Goal: Task Accomplishment & Management: Manage account settings

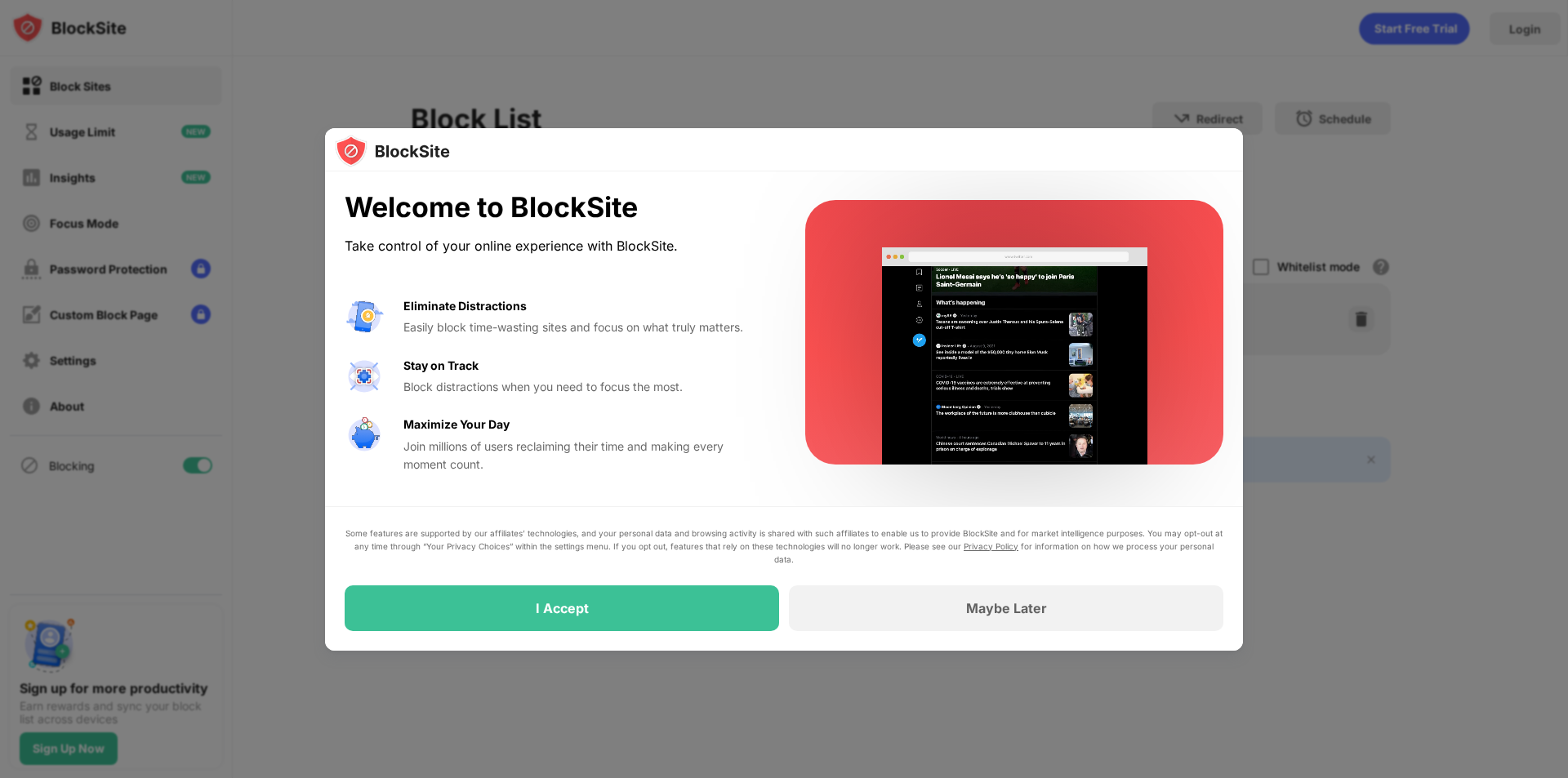
click at [693, 624] on div "I Accept" at bounding box center [563, 608] width 435 height 46
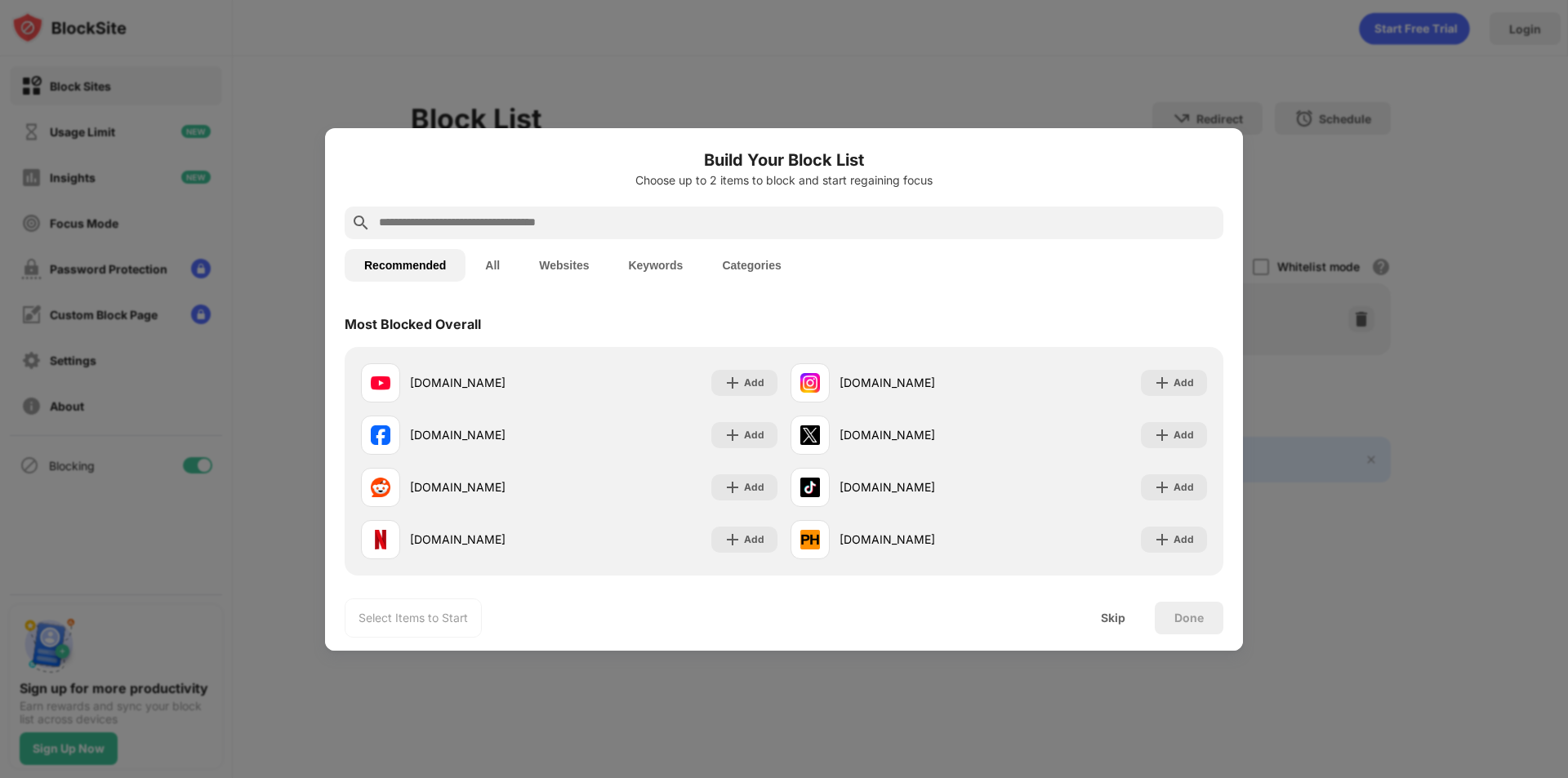
click at [499, 270] on button "All" at bounding box center [492, 265] width 54 height 32
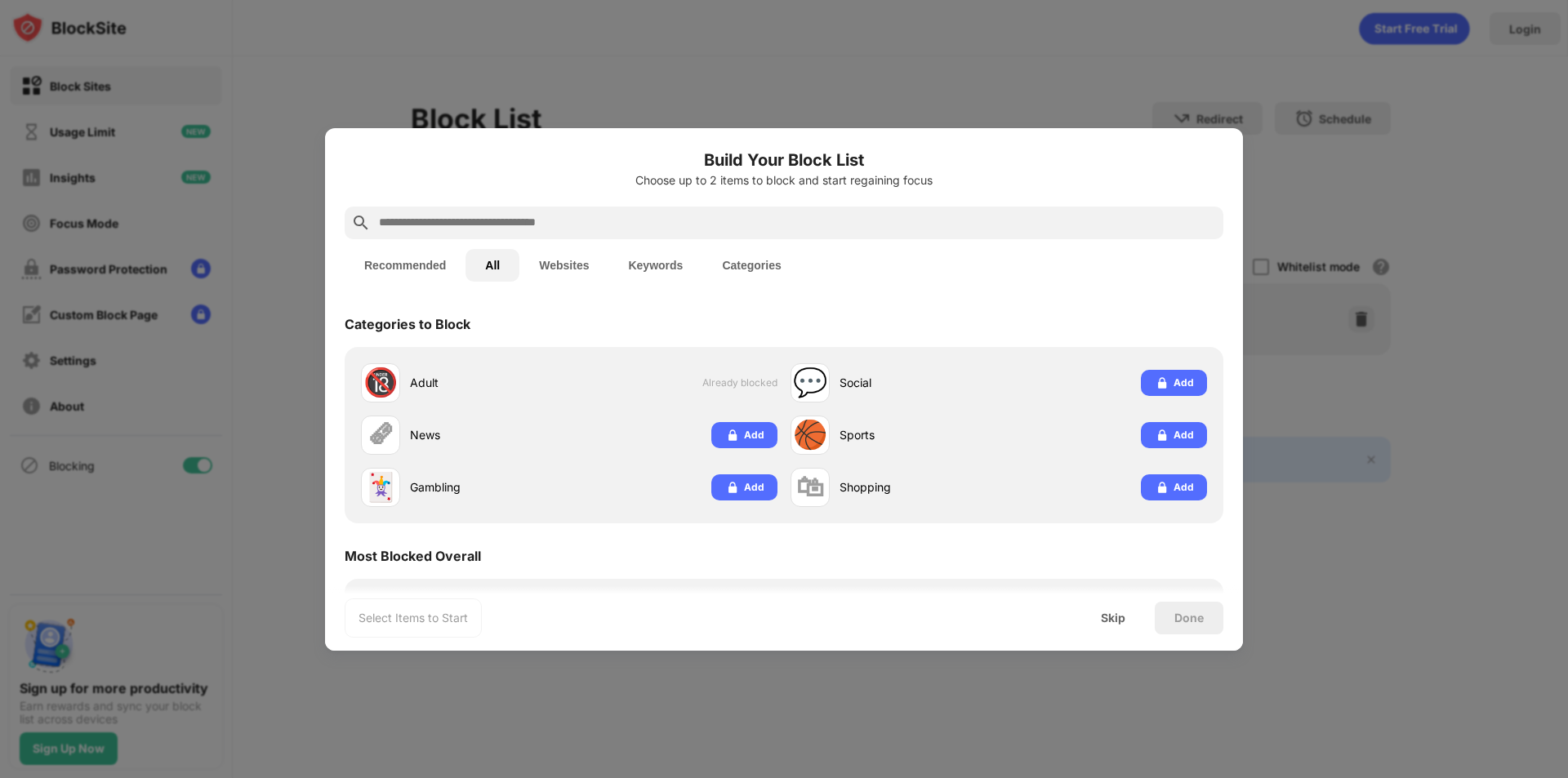
click at [561, 266] on button "Websites" at bounding box center [563, 265] width 89 height 32
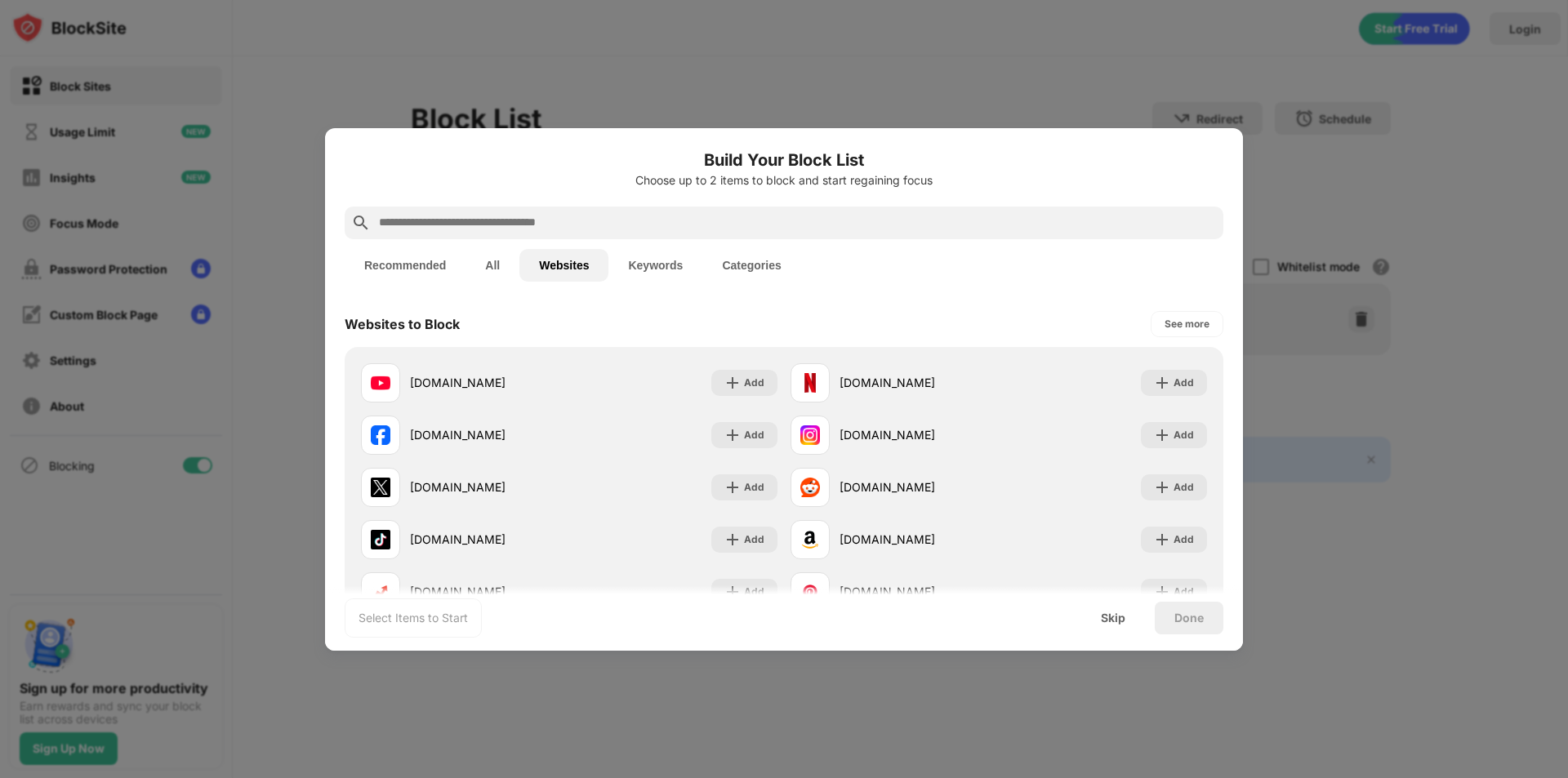
click at [641, 272] on button "Keywords" at bounding box center [655, 265] width 94 height 32
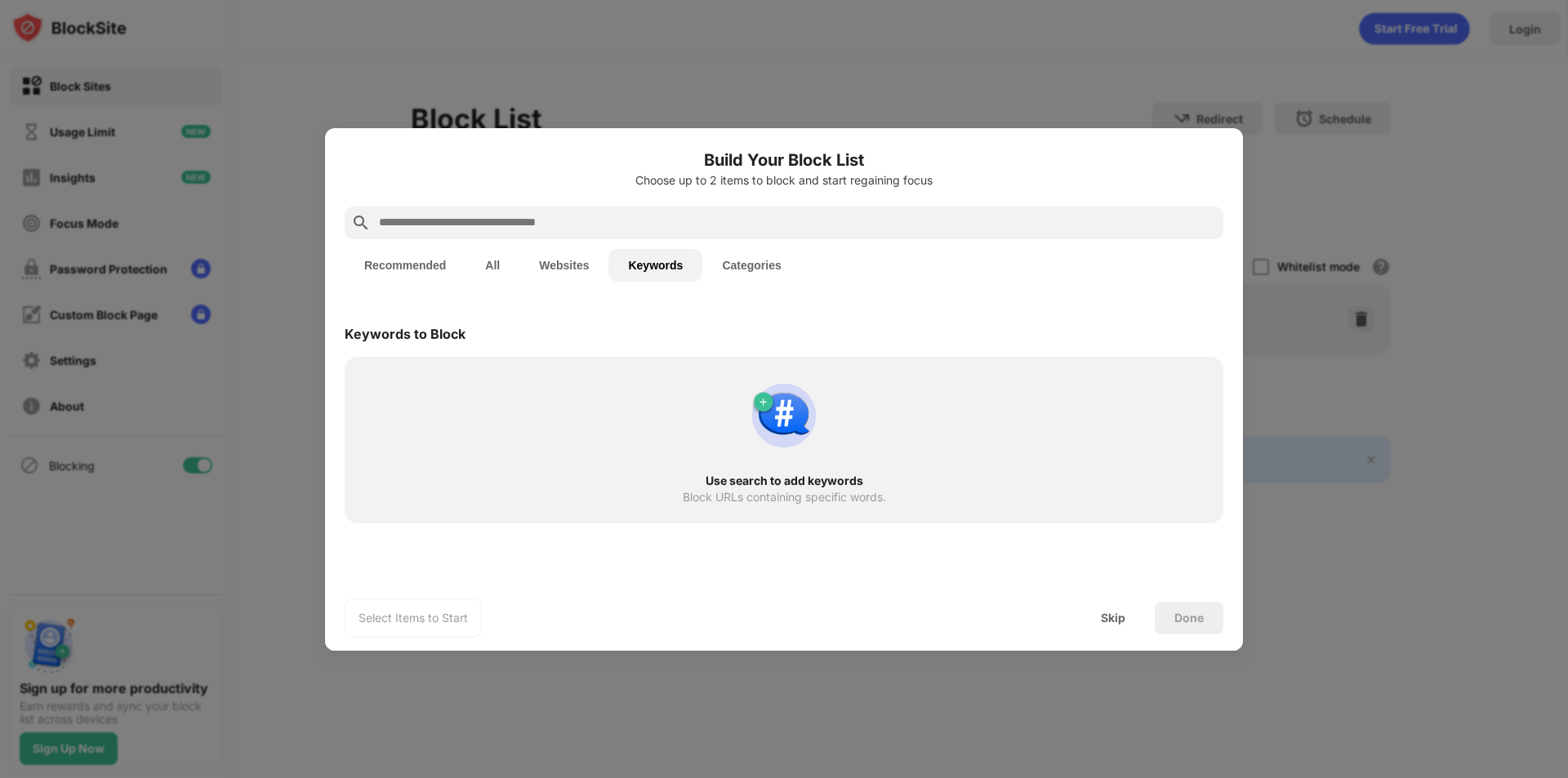
click at [439, 260] on button "Recommended" at bounding box center [405, 265] width 121 height 32
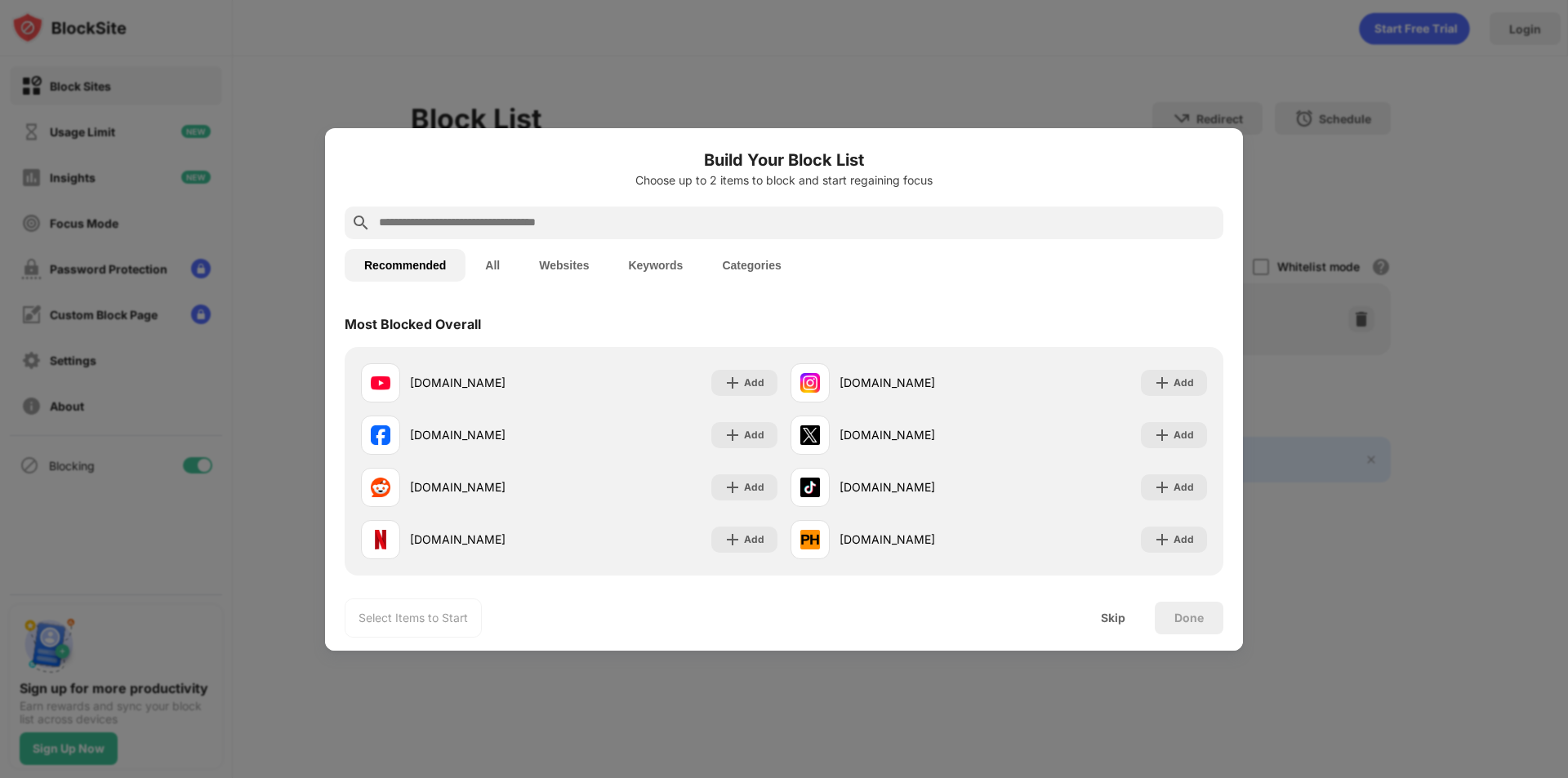
drag, startPoint x: 498, startPoint y: 262, endPoint x: 535, endPoint y: 275, distance: 39.2
click at [498, 263] on button "All" at bounding box center [492, 265] width 54 height 32
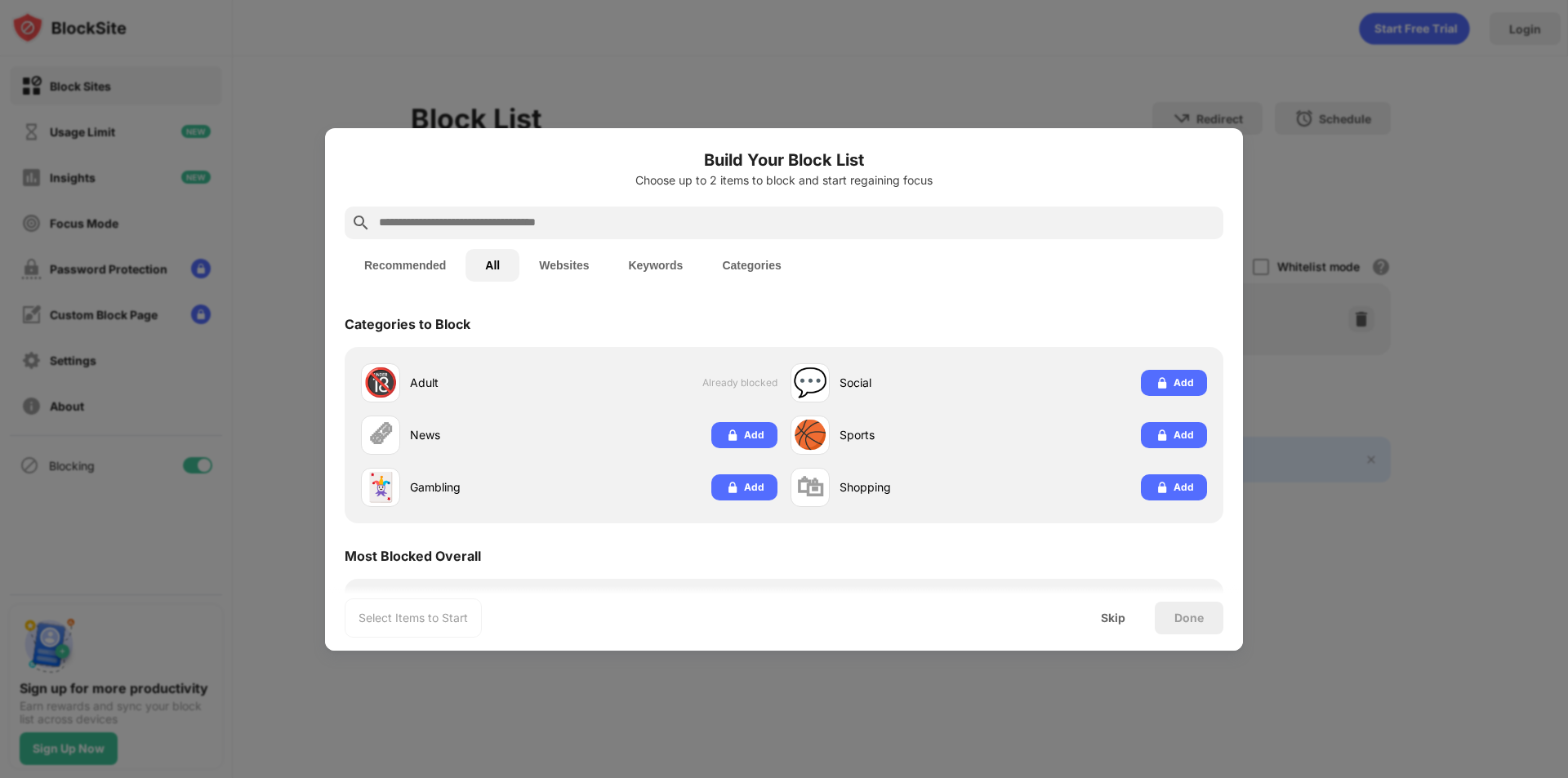
click at [1185, 628] on div "Done" at bounding box center [1189, 618] width 68 height 32
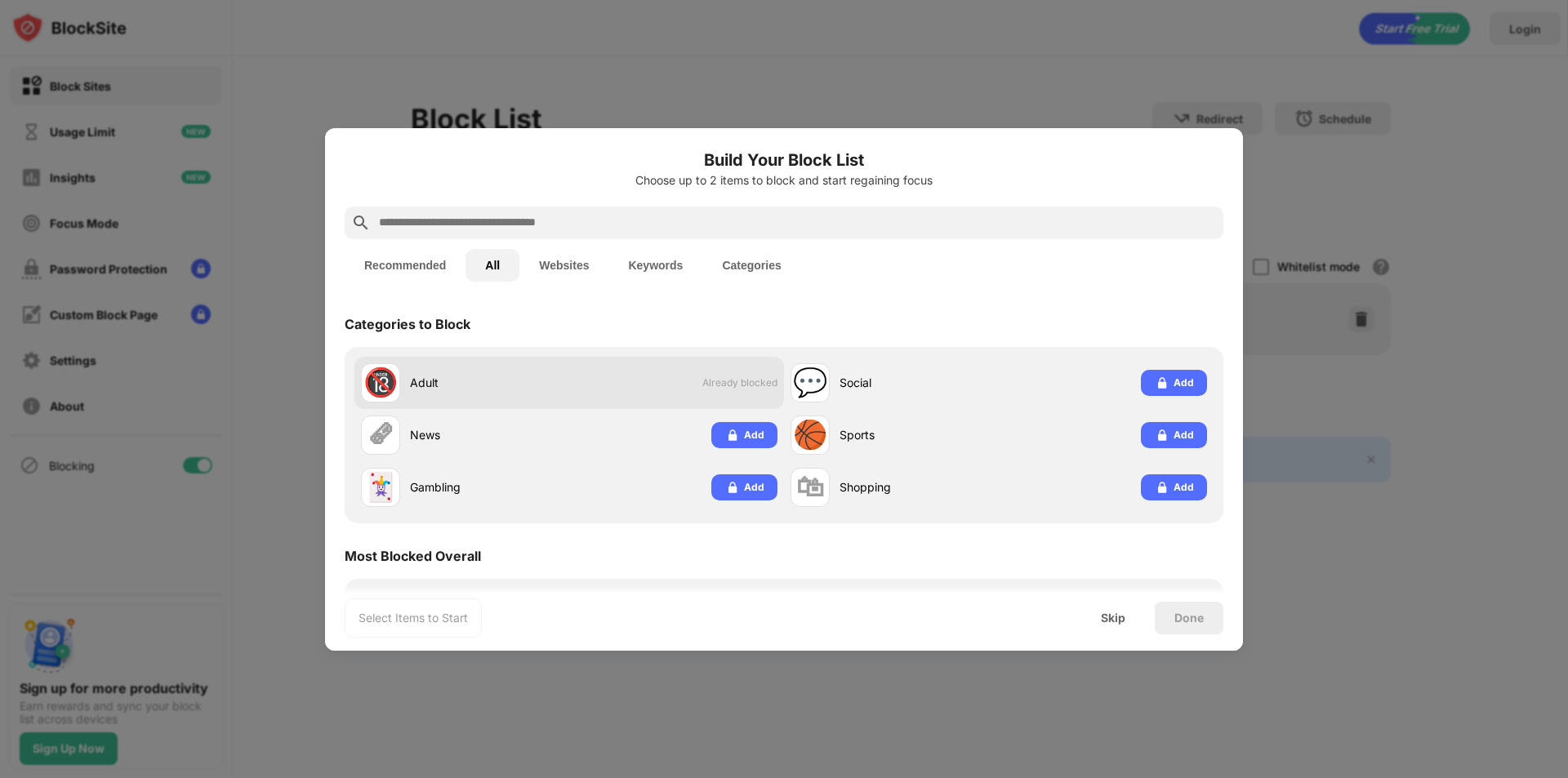
click at [643, 378] on div "🔞 Adult Already blocked" at bounding box center [570, 383] width 430 height 52
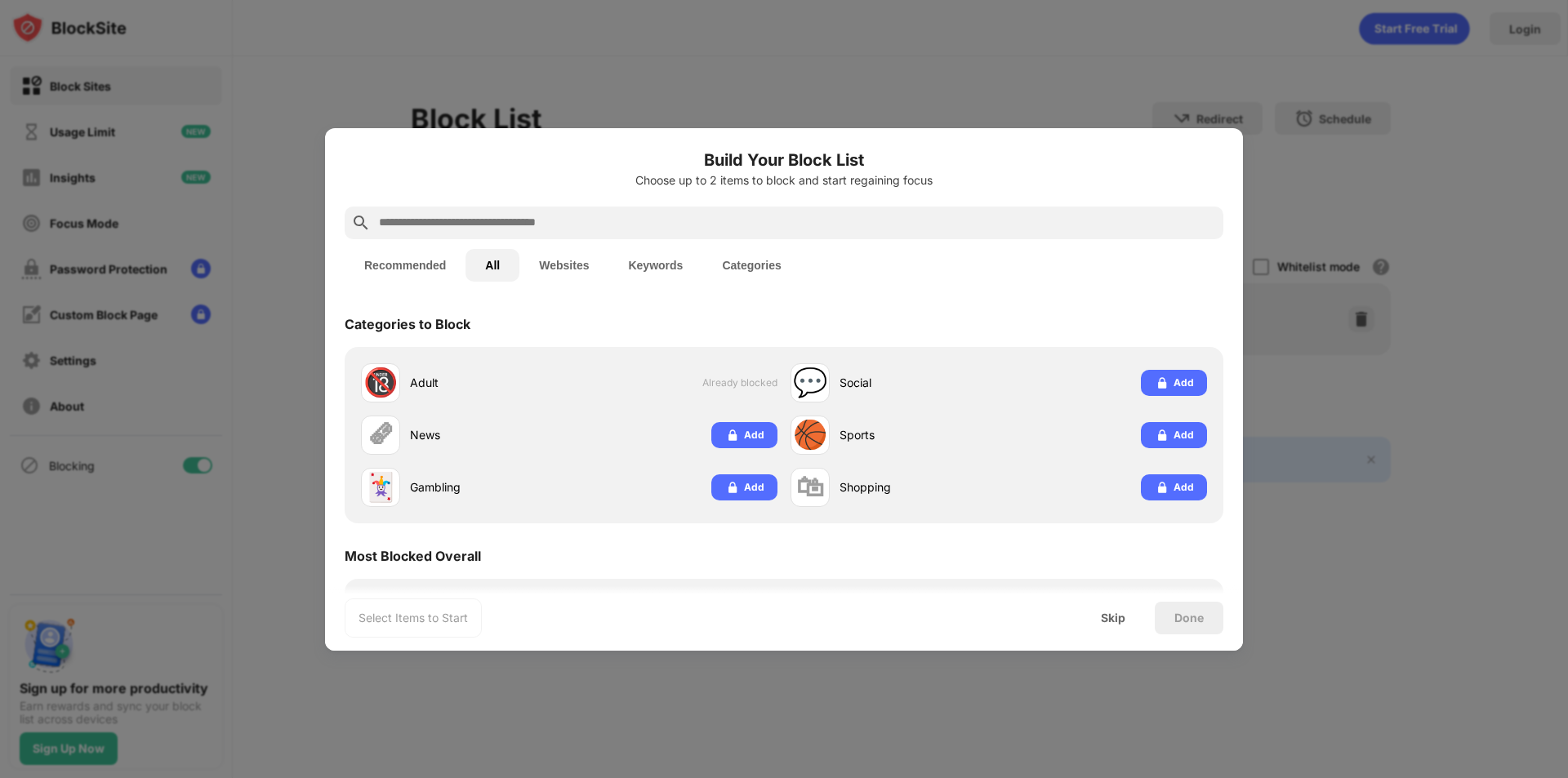
click at [655, 225] on input "text" at bounding box center [797, 223] width 840 height 20
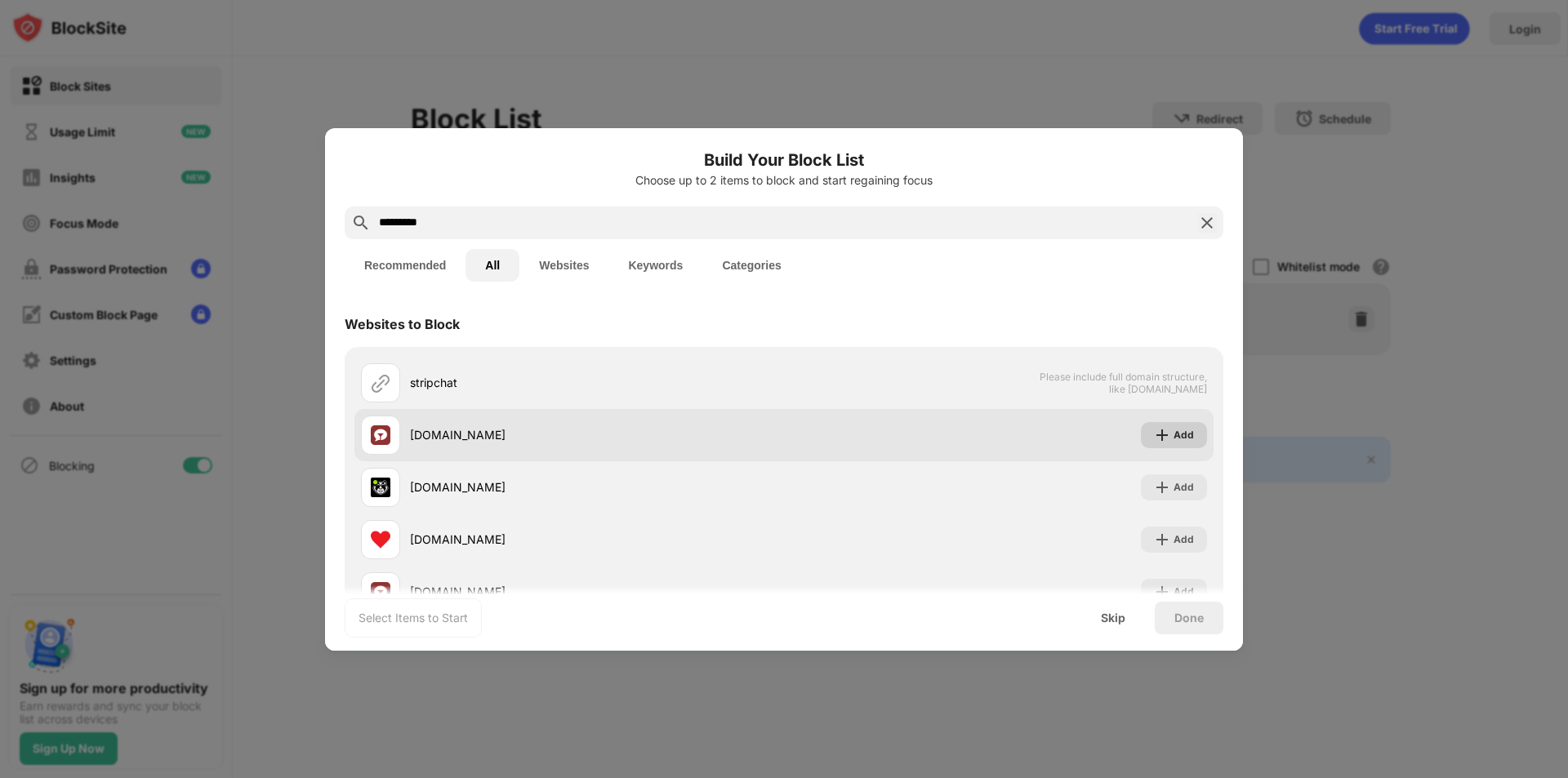
type input "*********"
click at [1179, 441] on div "Add" at bounding box center [1183, 435] width 21 height 16
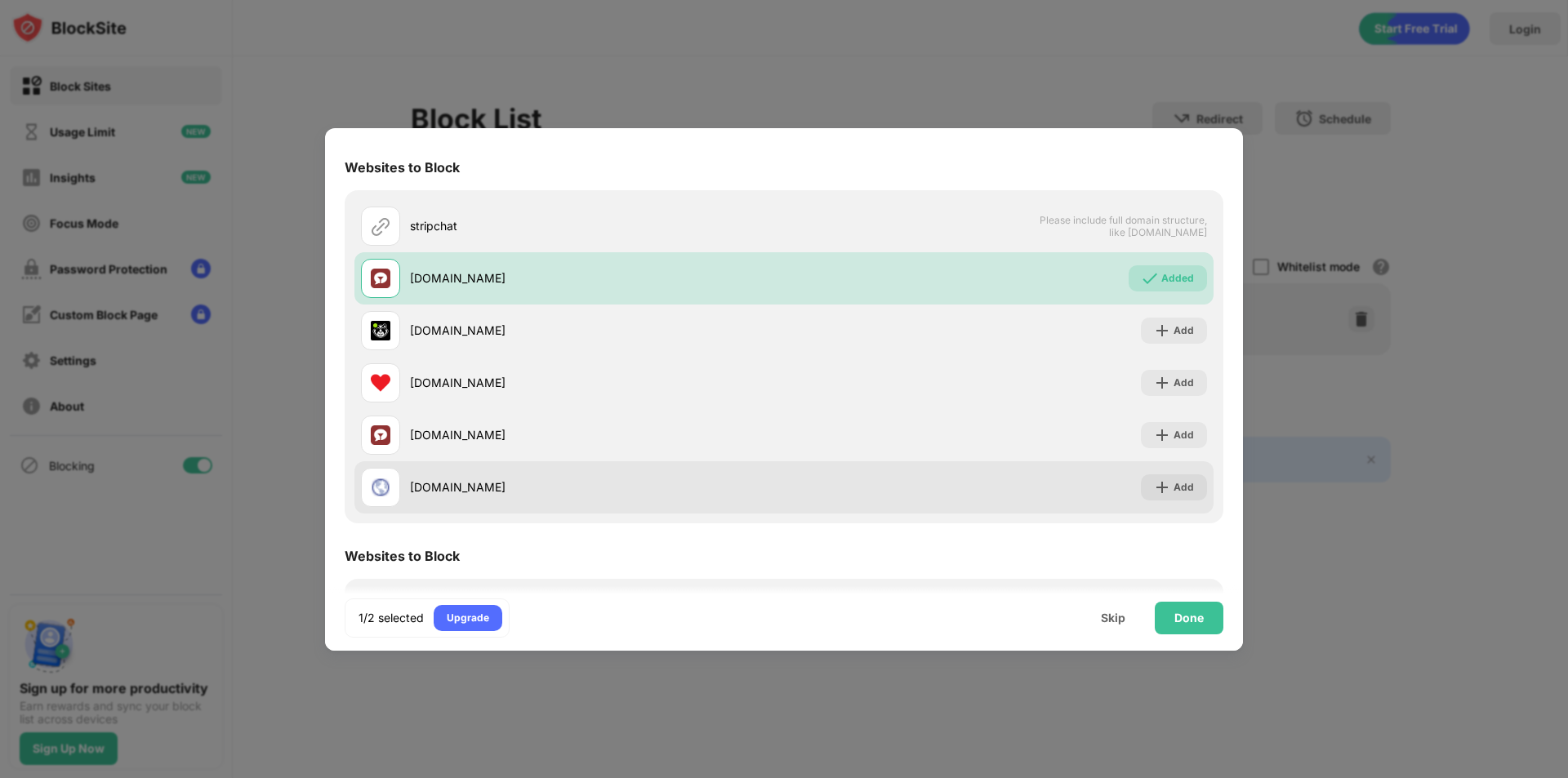
scroll to position [164, 0]
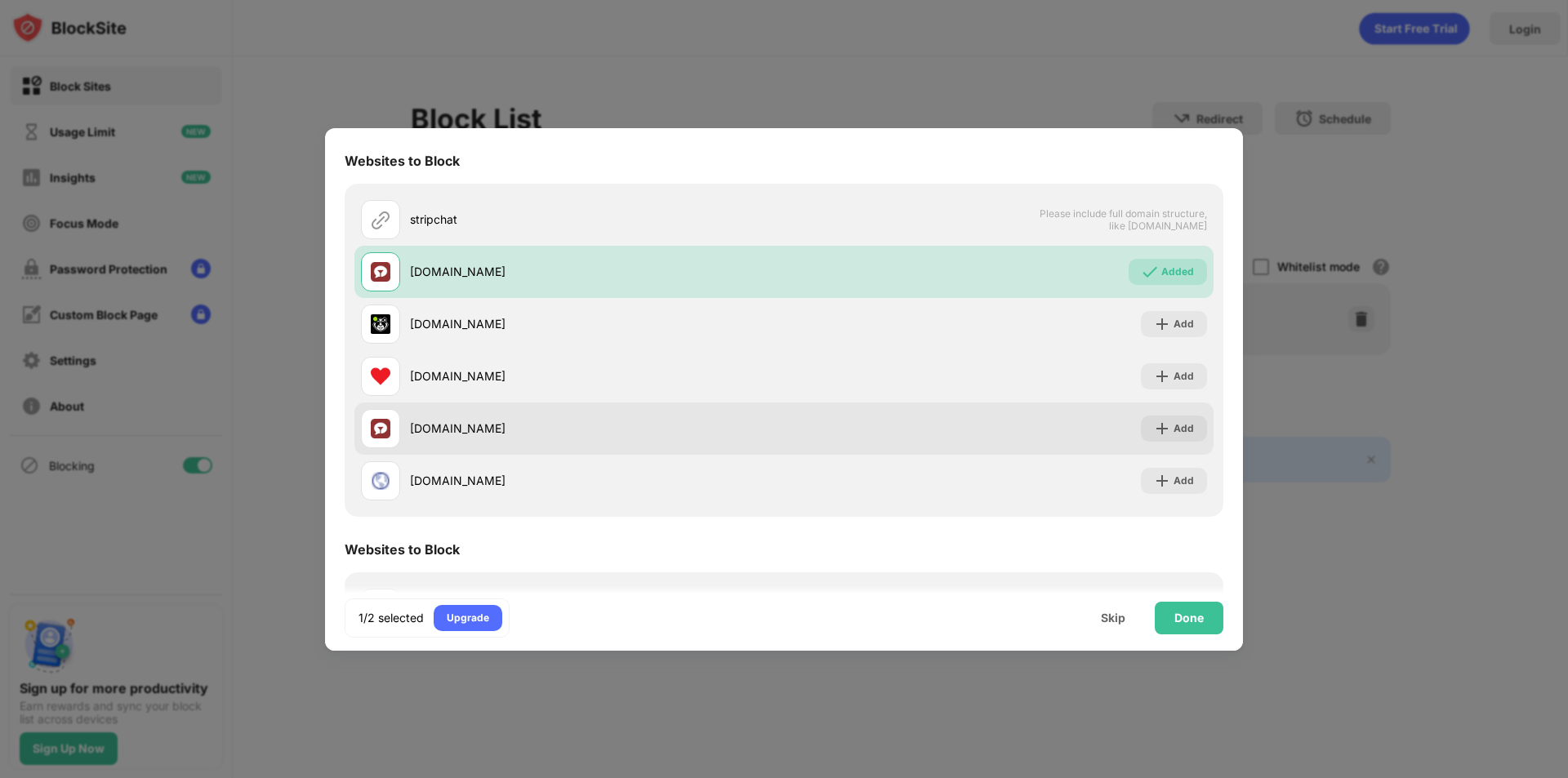
click at [1147, 440] on div "Add" at bounding box center [1174, 429] width 66 height 26
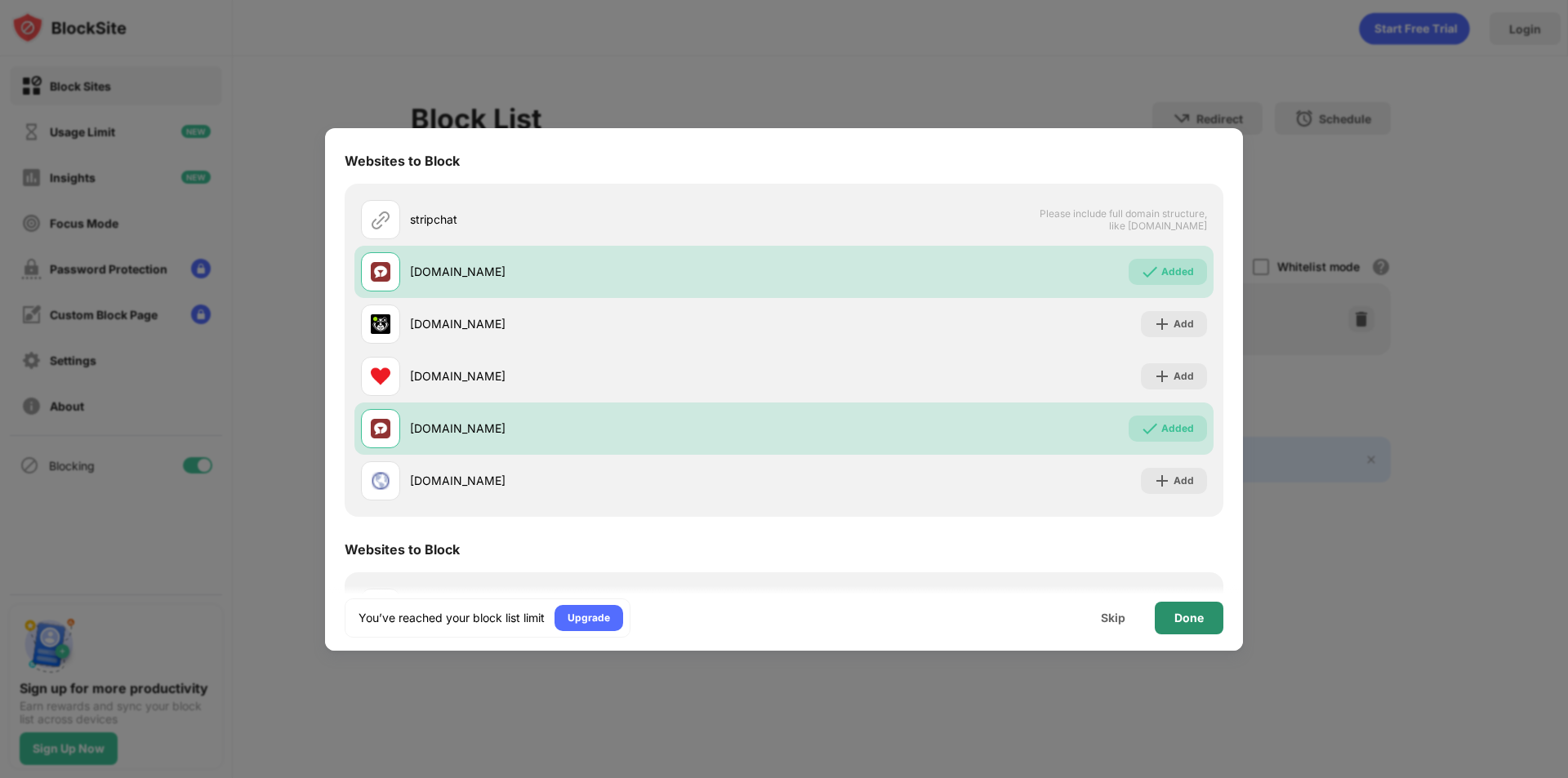
click at [1193, 615] on div "Done" at bounding box center [1189, 618] width 30 height 13
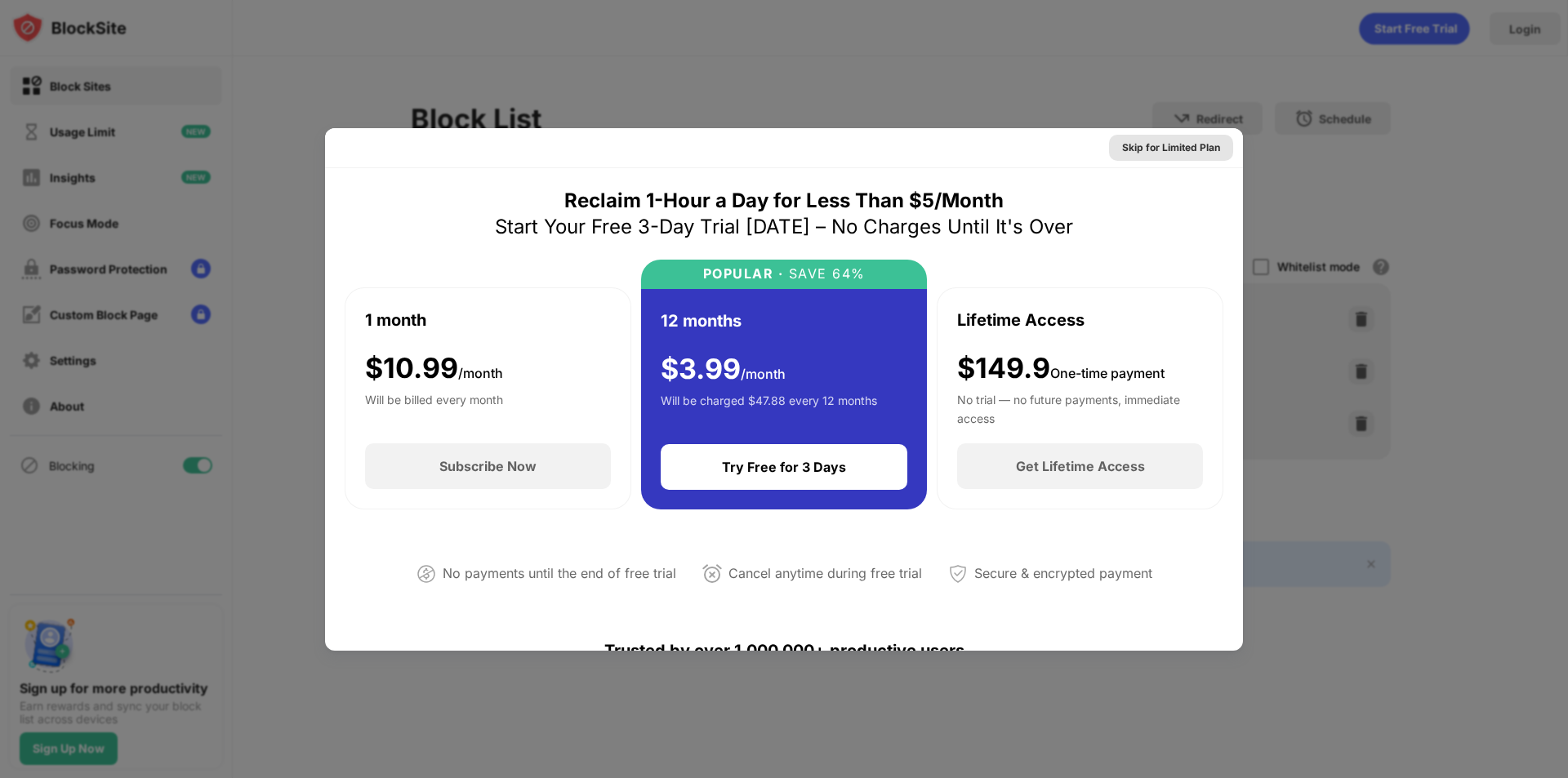
click at [1163, 152] on div "Skip for Limited Plan" at bounding box center [1171, 147] width 98 height 16
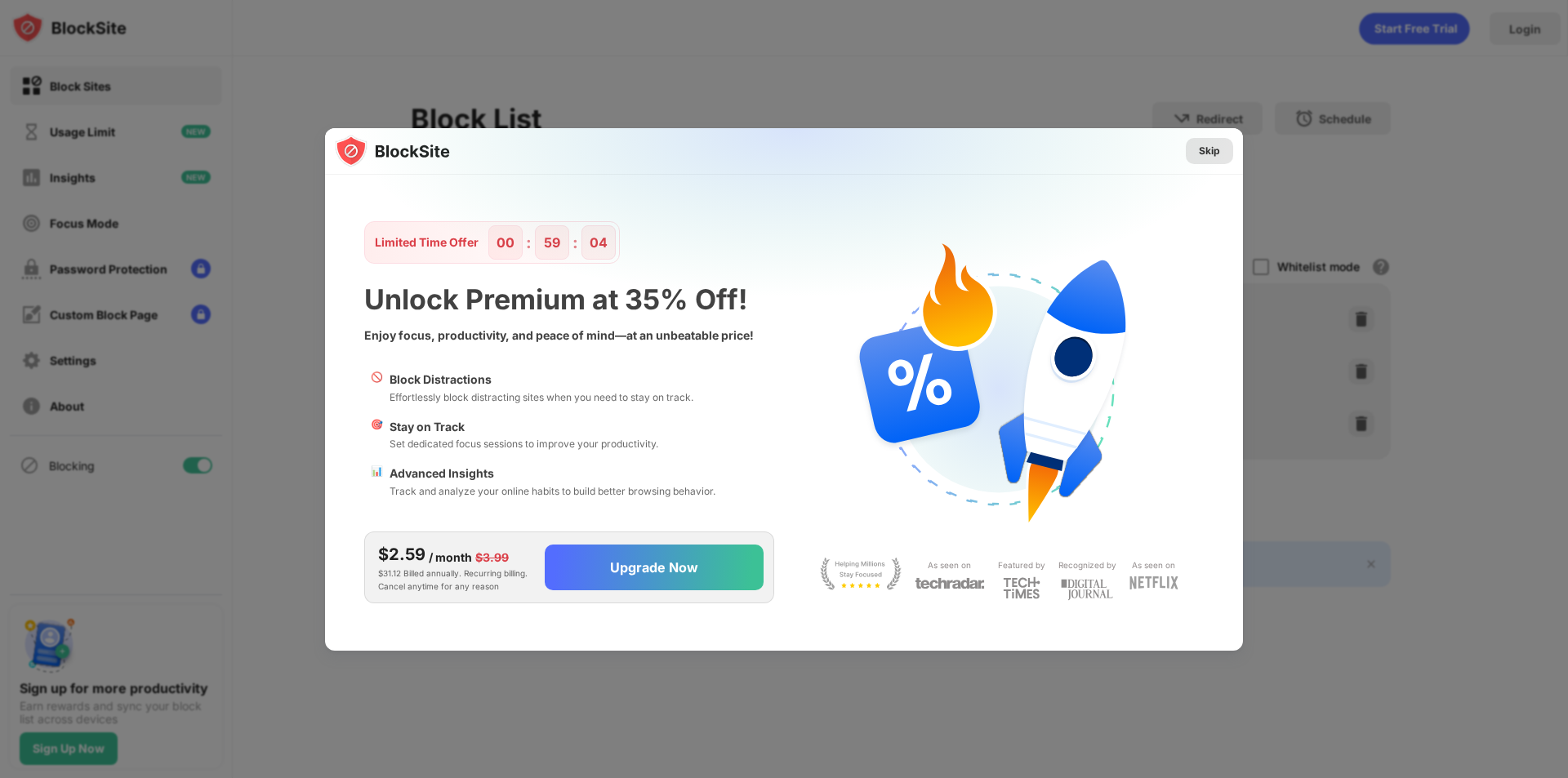
click at [1215, 151] on div "Skip" at bounding box center [1210, 151] width 22 height 16
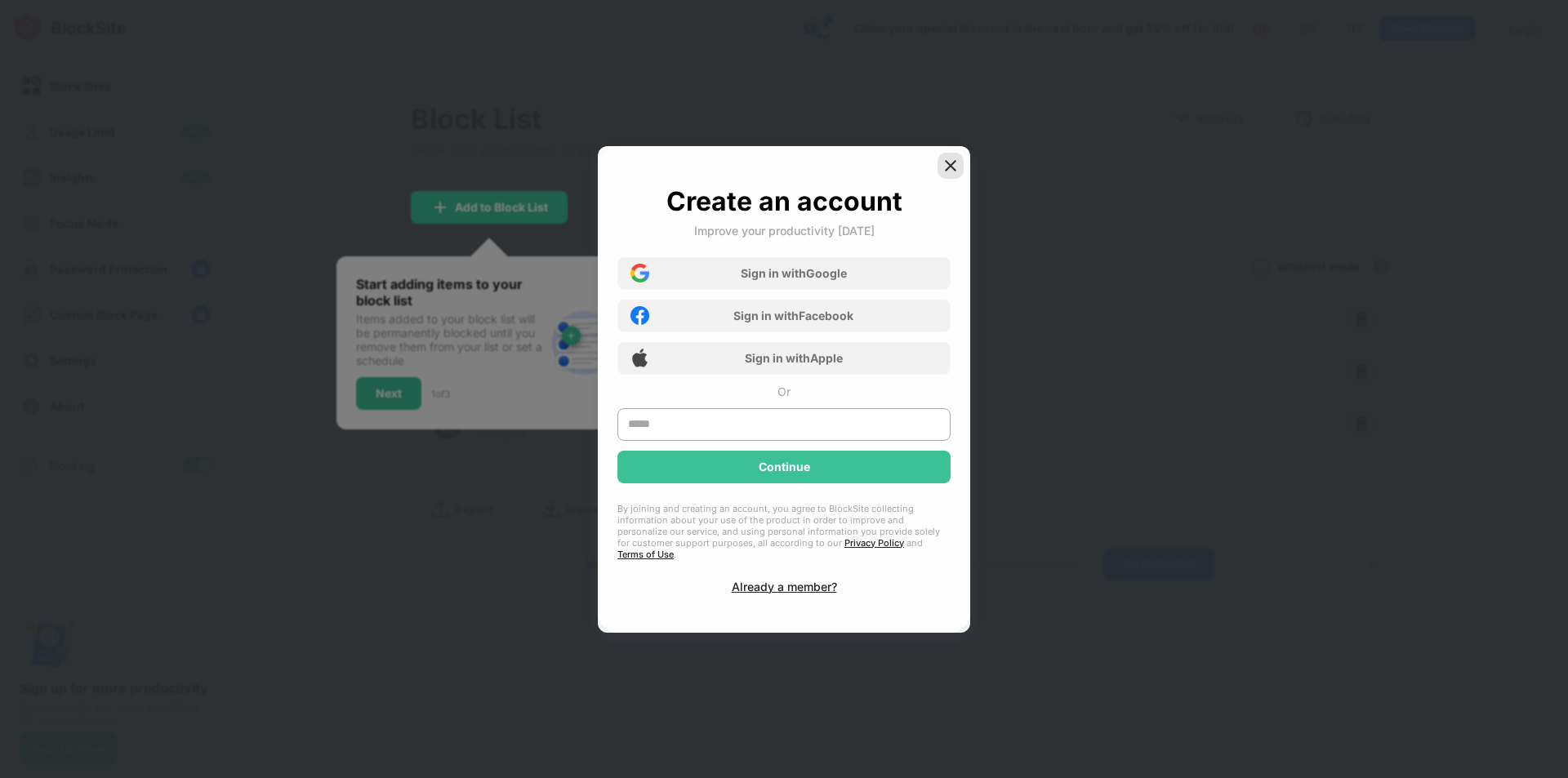
click at [952, 169] on img at bounding box center [951, 165] width 16 height 16
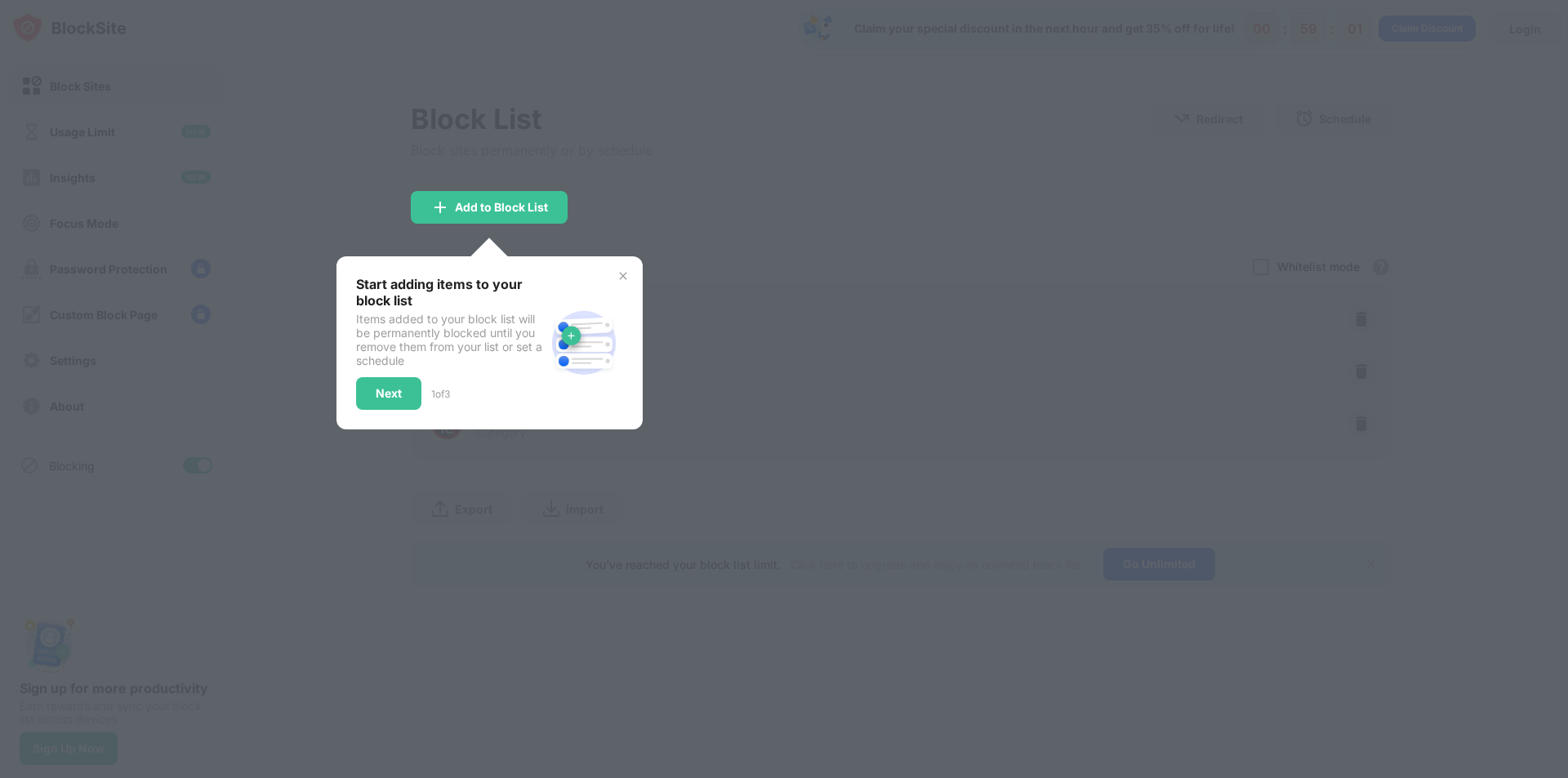
click at [618, 278] on img at bounding box center [623, 276] width 13 height 13
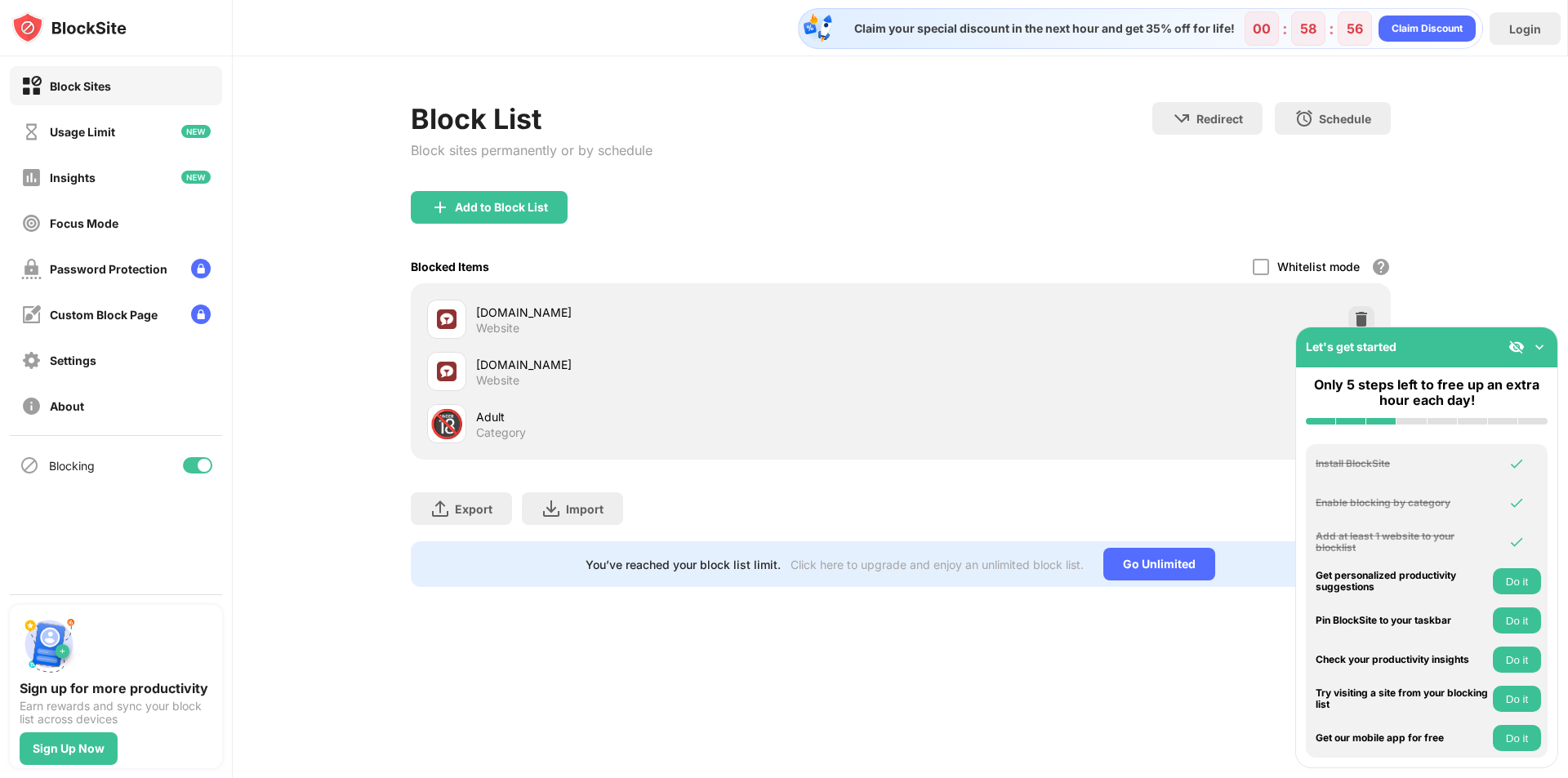
click at [1540, 346] on img at bounding box center [1540, 347] width 16 height 16
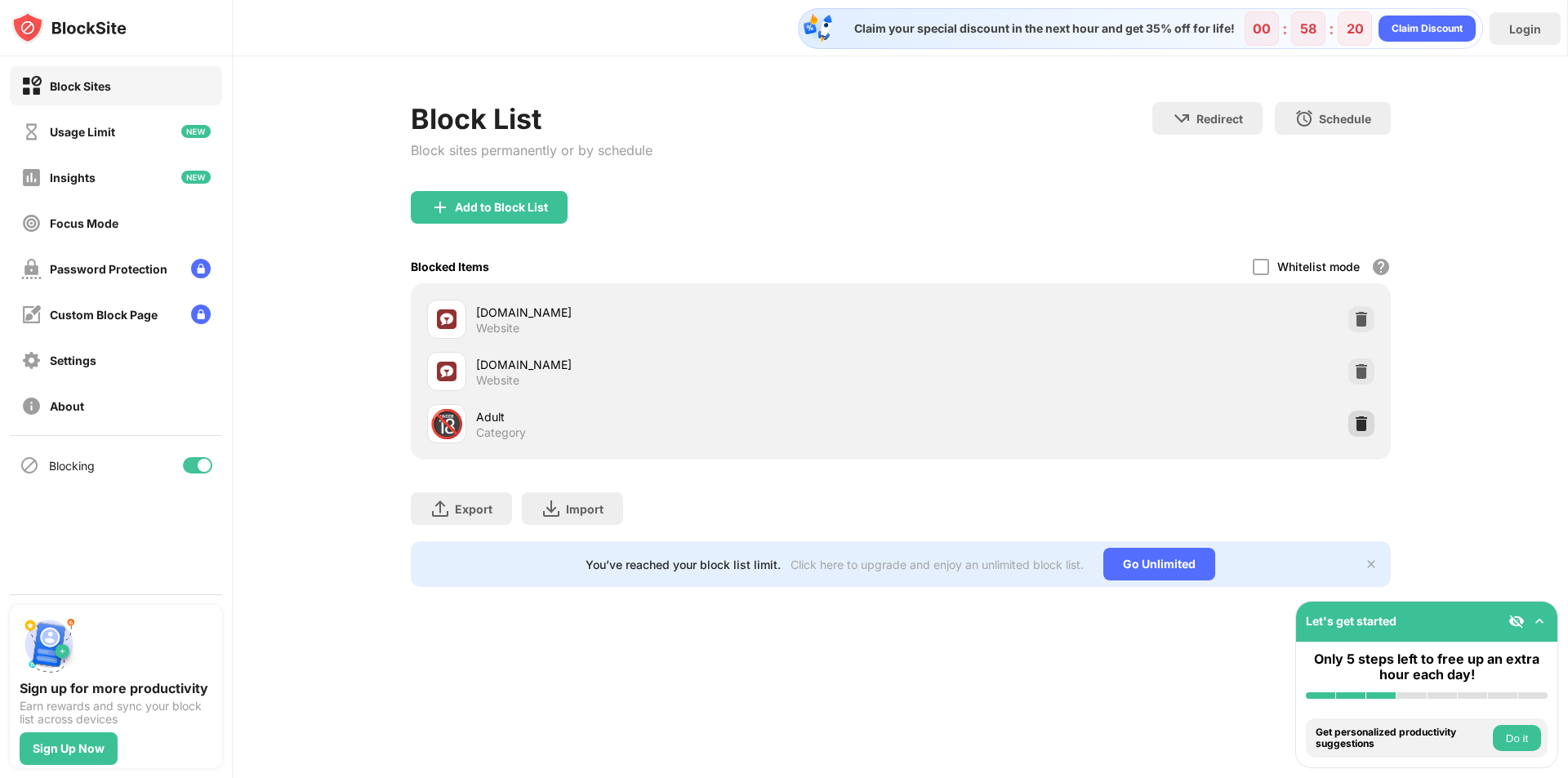
click at [1361, 427] on img at bounding box center [1361, 424] width 16 height 16
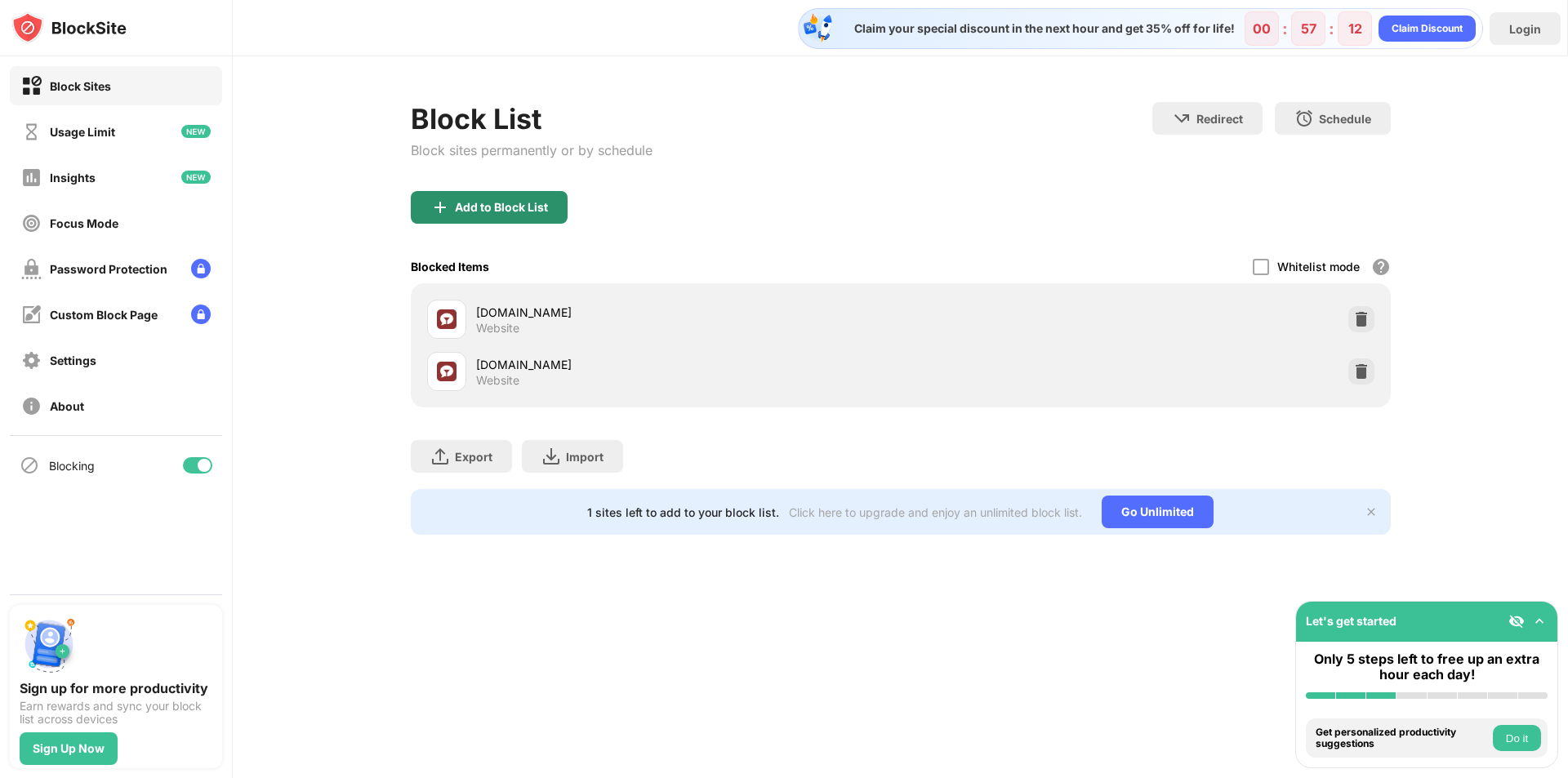
click at [499, 207] on div "Add to Block List" at bounding box center [501, 208] width 93 height 13
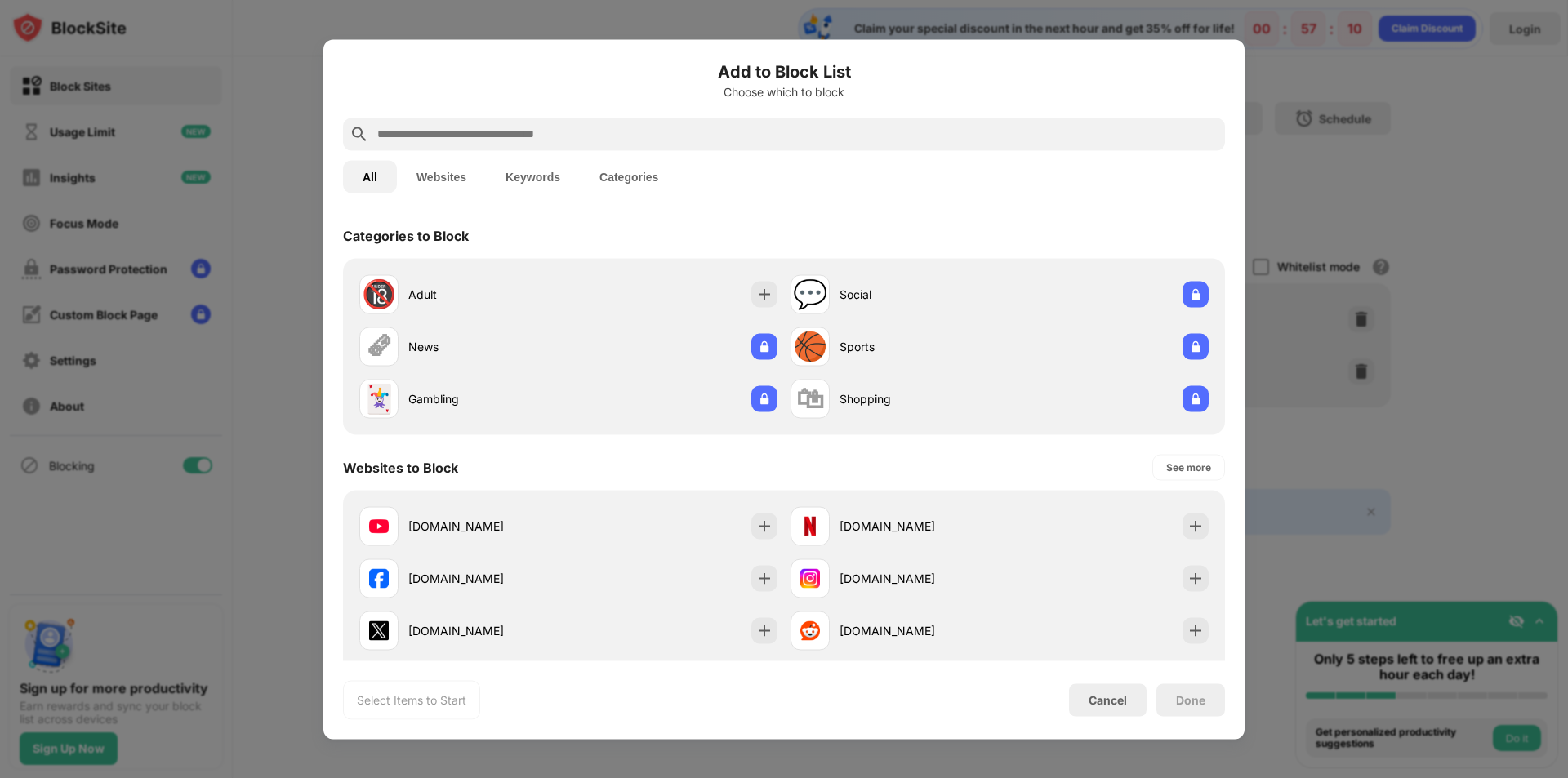
click at [527, 124] on input "text" at bounding box center [797, 134] width 843 height 20
paste input "**********"
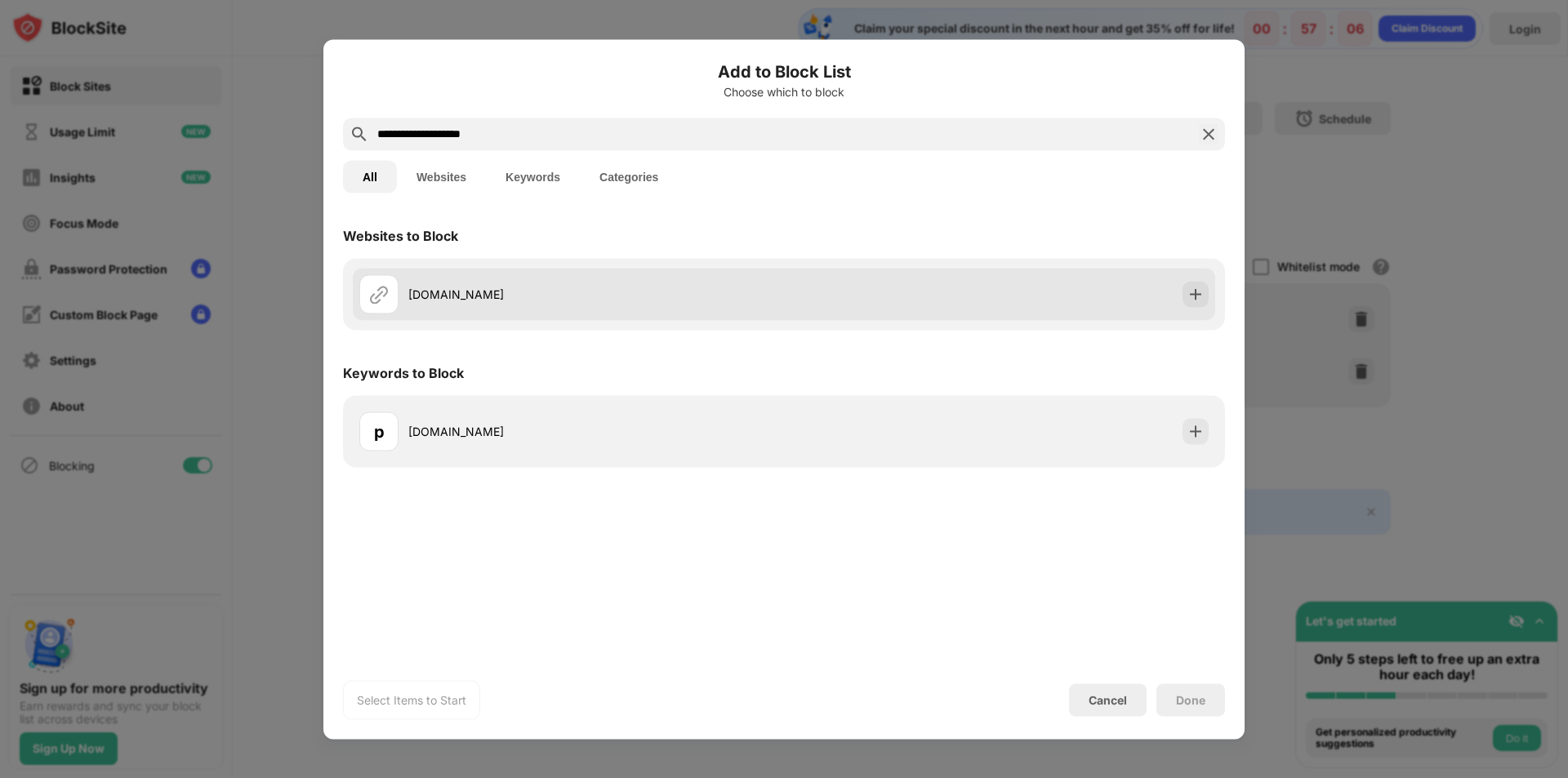
type input "**********"
click at [869, 287] on div "playfulgameszone.com" at bounding box center [784, 294] width 863 height 52
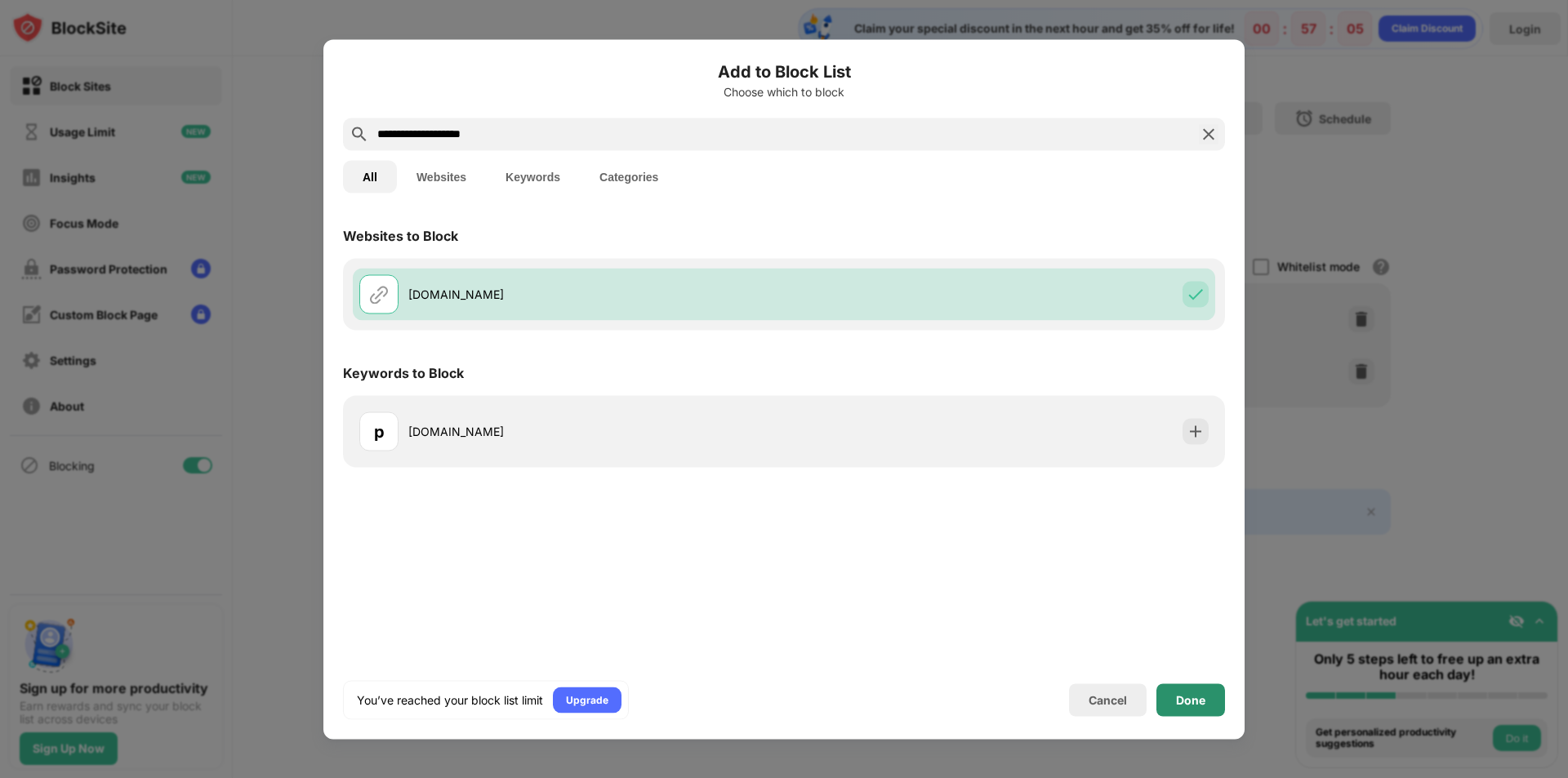
click at [1197, 705] on div "Done" at bounding box center [1191, 700] width 30 height 13
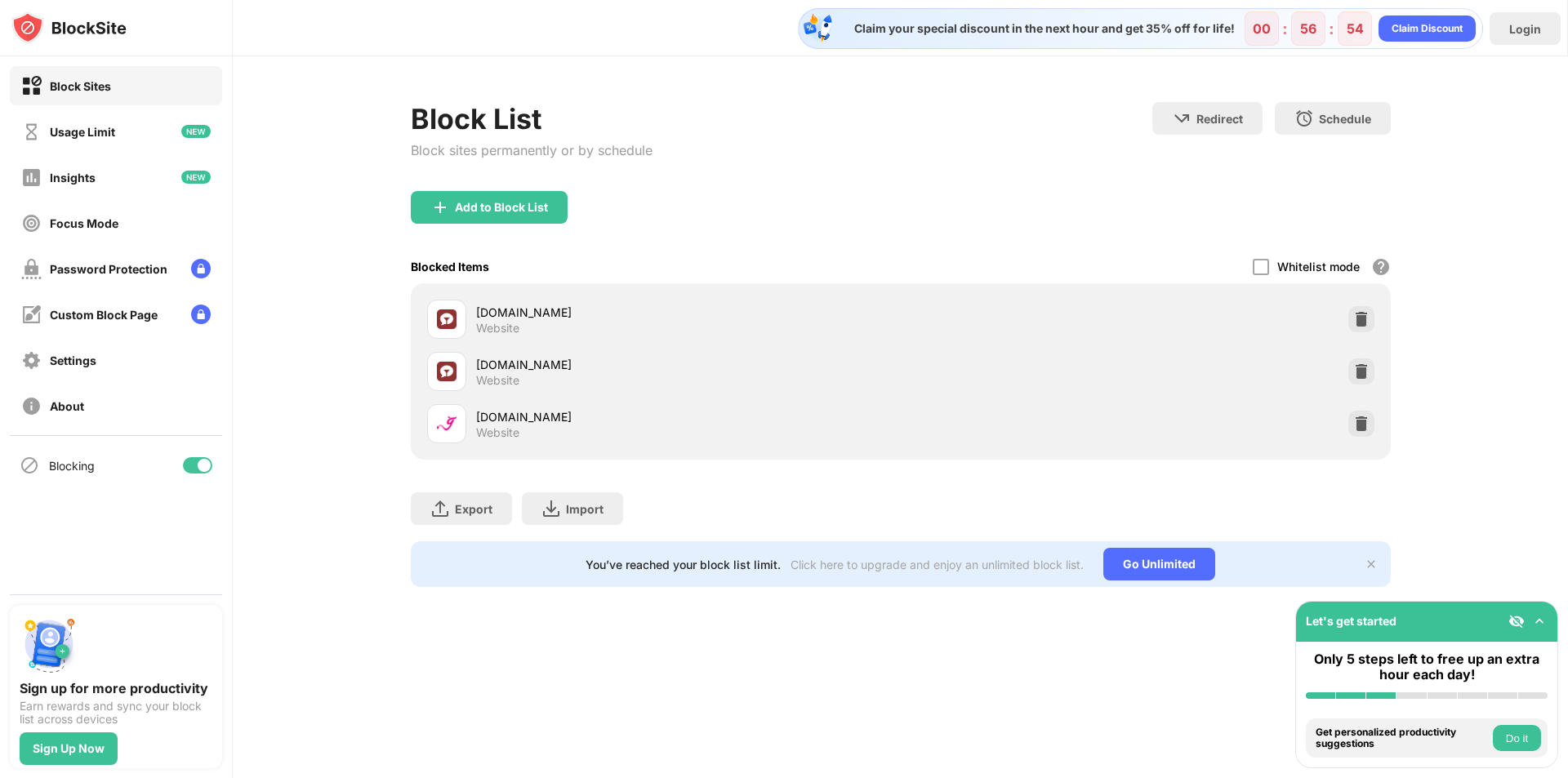
click at [489, 208] on div "Add to Block List" at bounding box center [501, 208] width 93 height 13
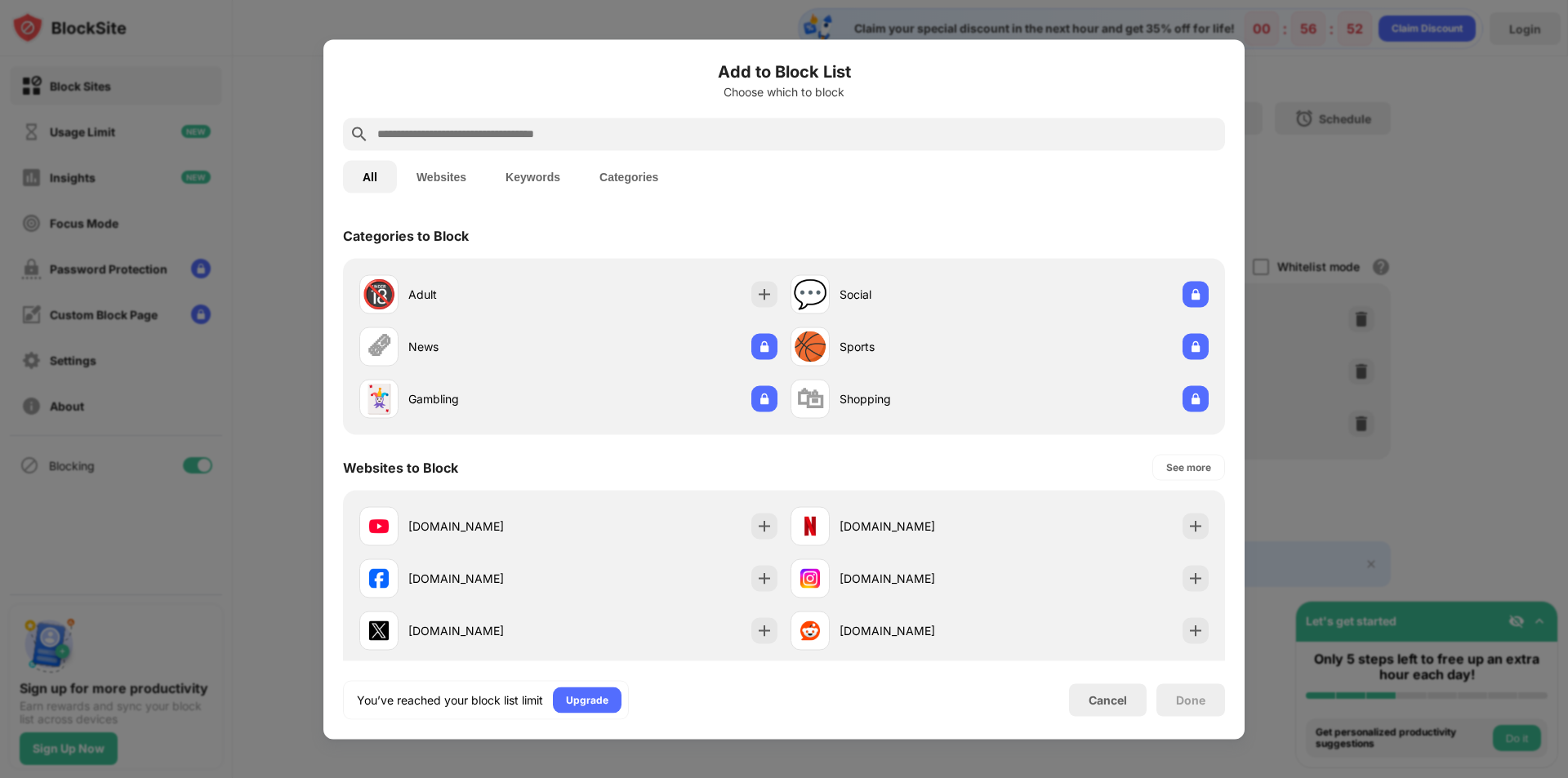
click at [668, 128] on input "text" at bounding box center [797, 134] width 843 height 20
paste input "**********"
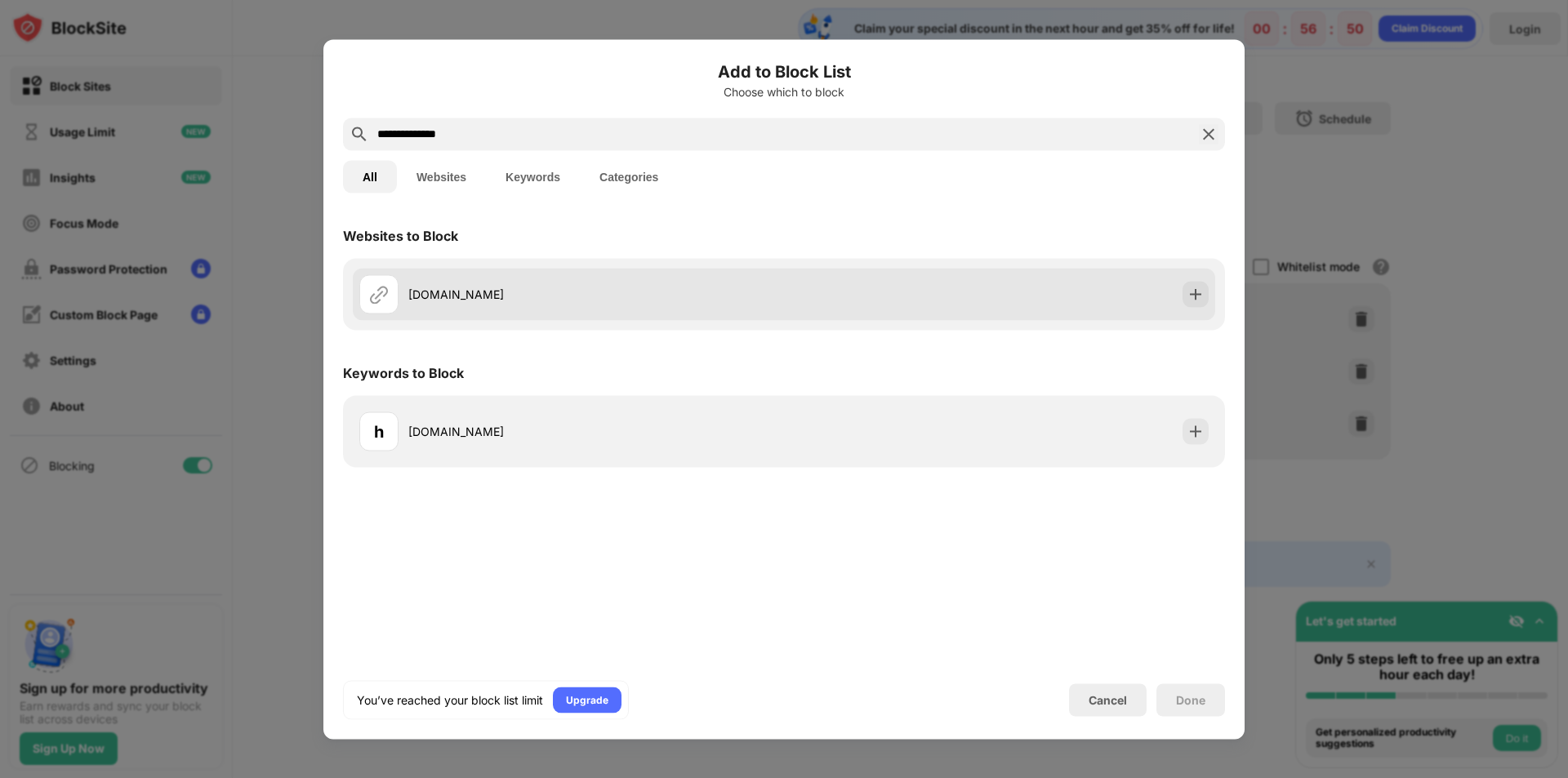
type input "**********"
click at [931, 303] on div "harsh-dust.com" at bounding box center [784, 294] width 863 height 52
click at [1090, 301] on div "harsh-dust.com" at bounding box center [784, 294] width 863 height 52
click at [1031, 303] on div "harsh-dust.com" at bounding box center [784, 294] width 863 height 52
click at [463, 299] on div "harsh-dust.com" at bounding box center [597, 294] width 376 height 17
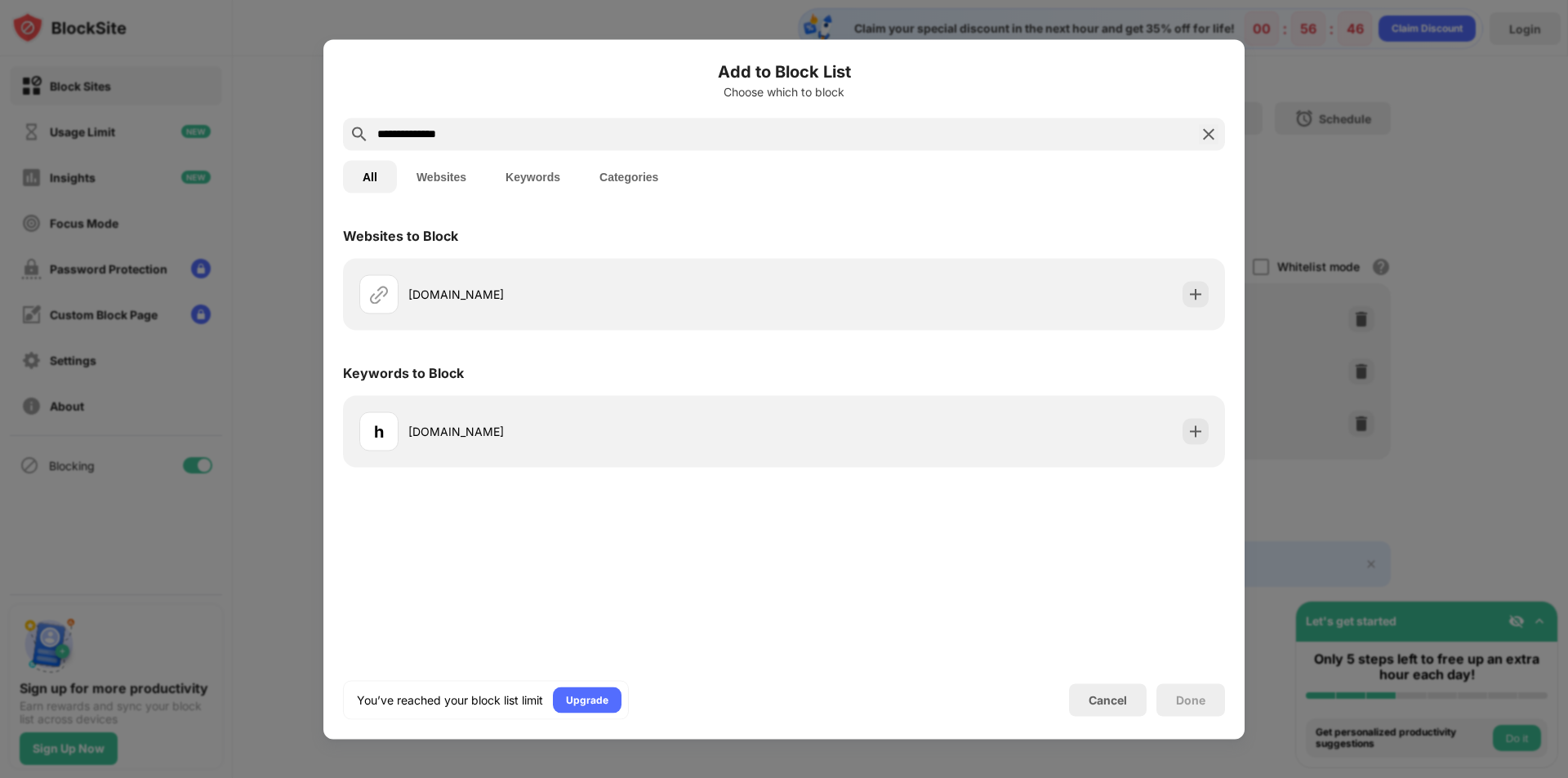
click at [542, 465] on div "h harsh-dust.com" at bounding box center [784, 431] width 882 height 72
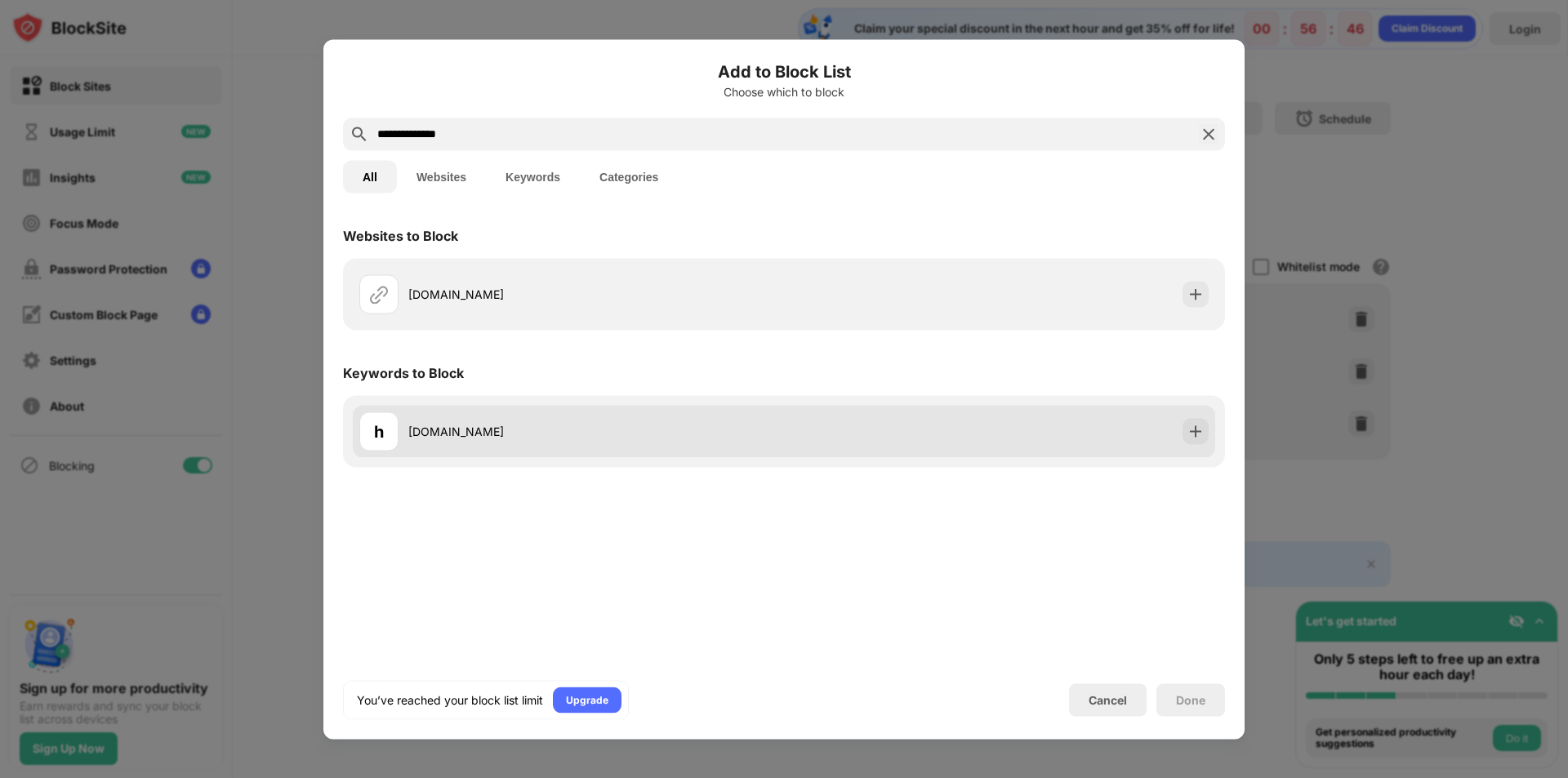
click at [556, 438] on div "harsh-dust.com" at bounding box center [597, 431] width 376 height 17
click at [562, 438] on div "harsh-dust.com" at bounding box center [597, 431] width 376 height 17
click at [563, 438] on div "harsh-dust.com" at bounding box center [597, 431] width 376 height 17
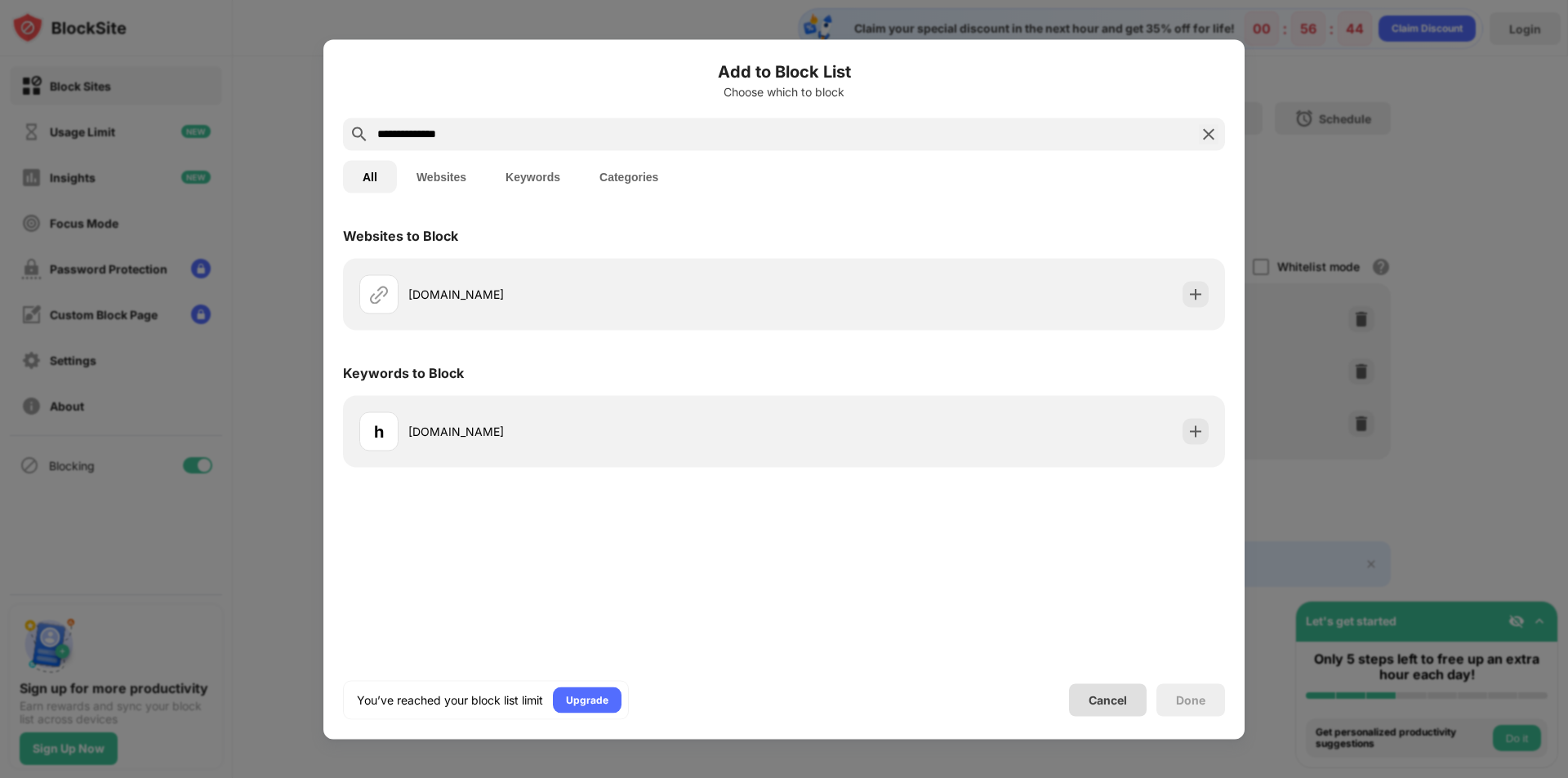
click at [1101, 702] on div "Cancel" at bounding box center [1108, 700] width 39 height 13
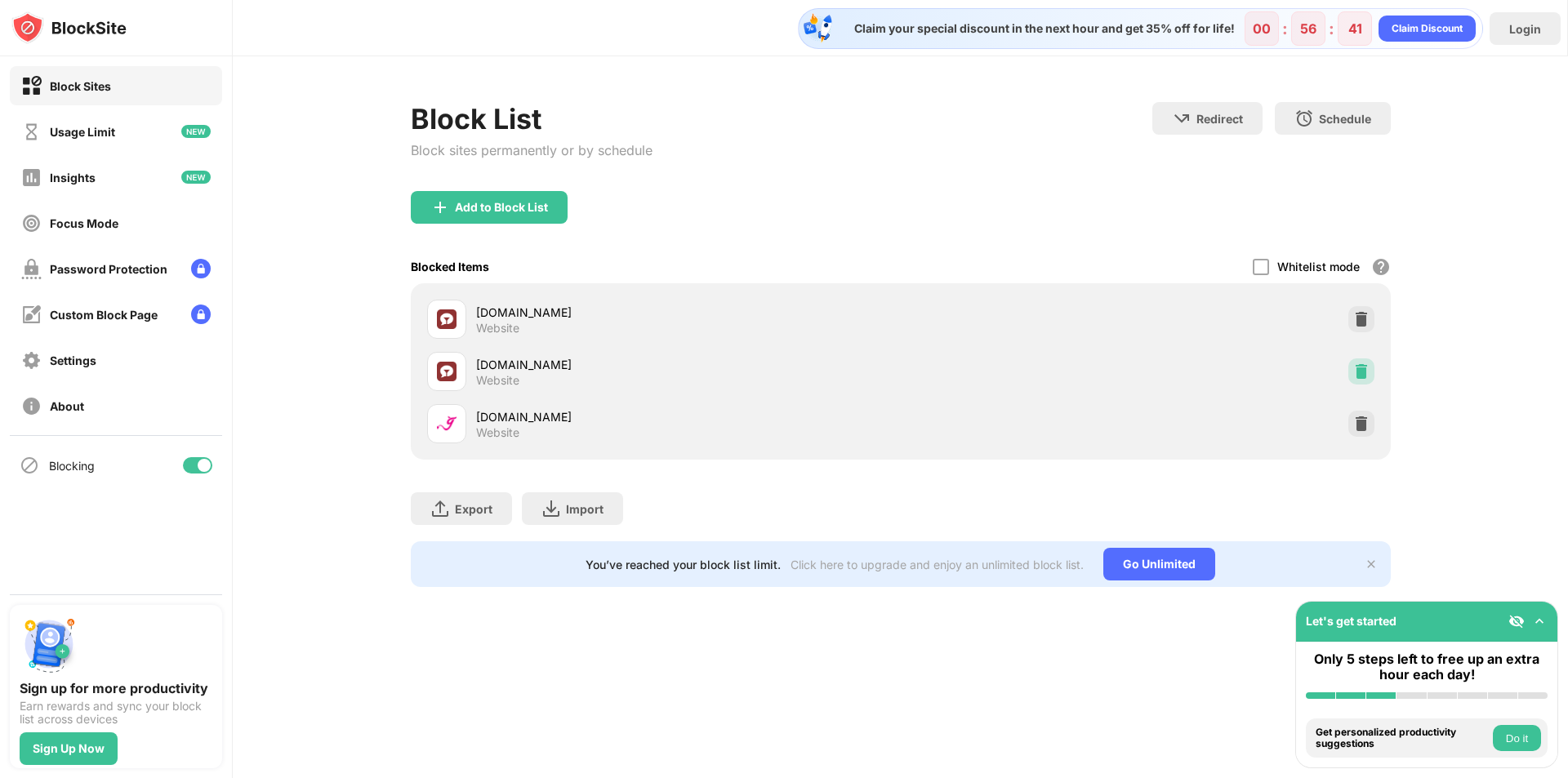
click at [1369, 371] on img at bounding box center [1361, 372] width 16 height 16
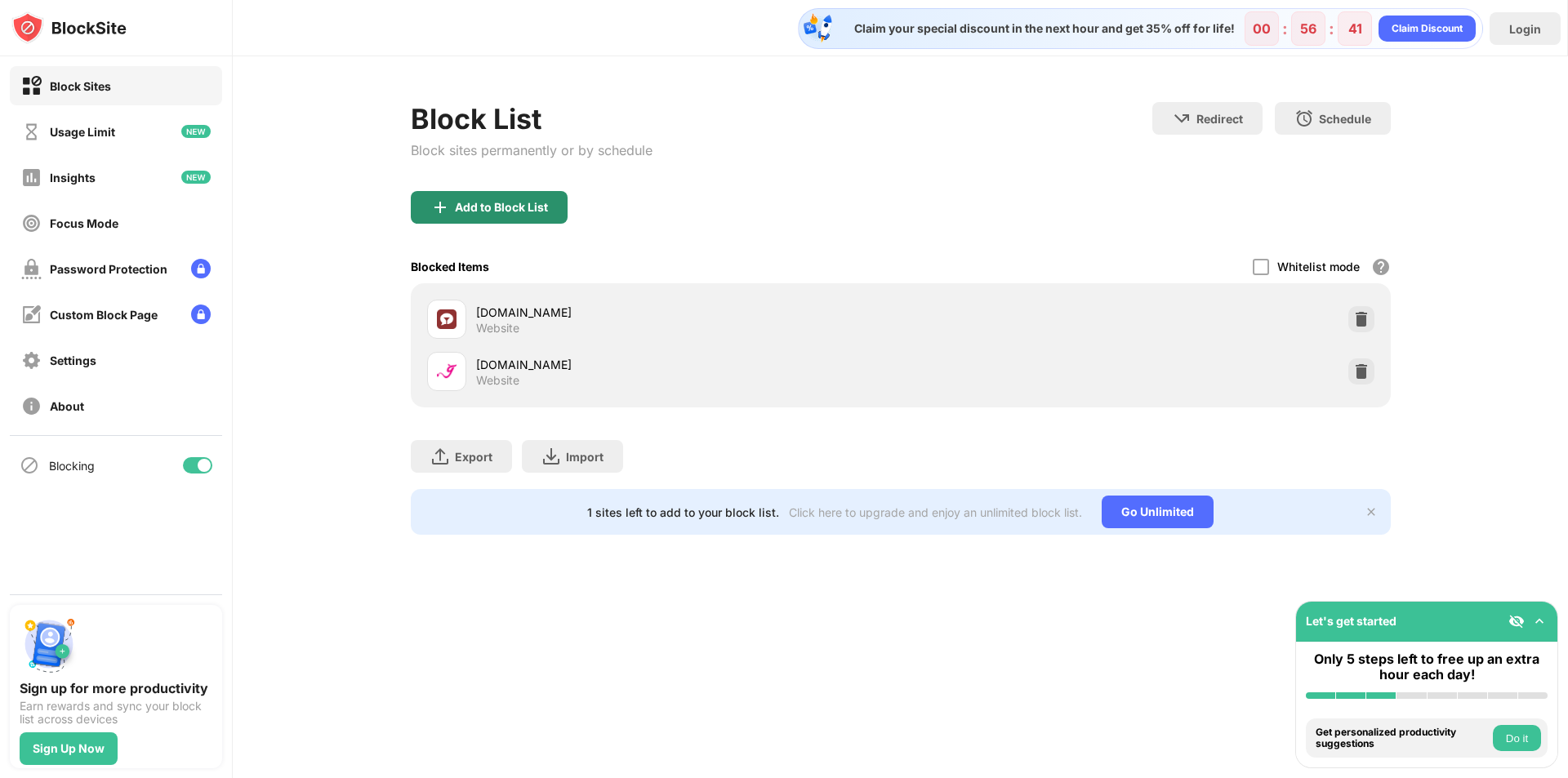
click at [540, 212] on div "Add to Block List" at bounding box center [501, 208] width 93 height 13
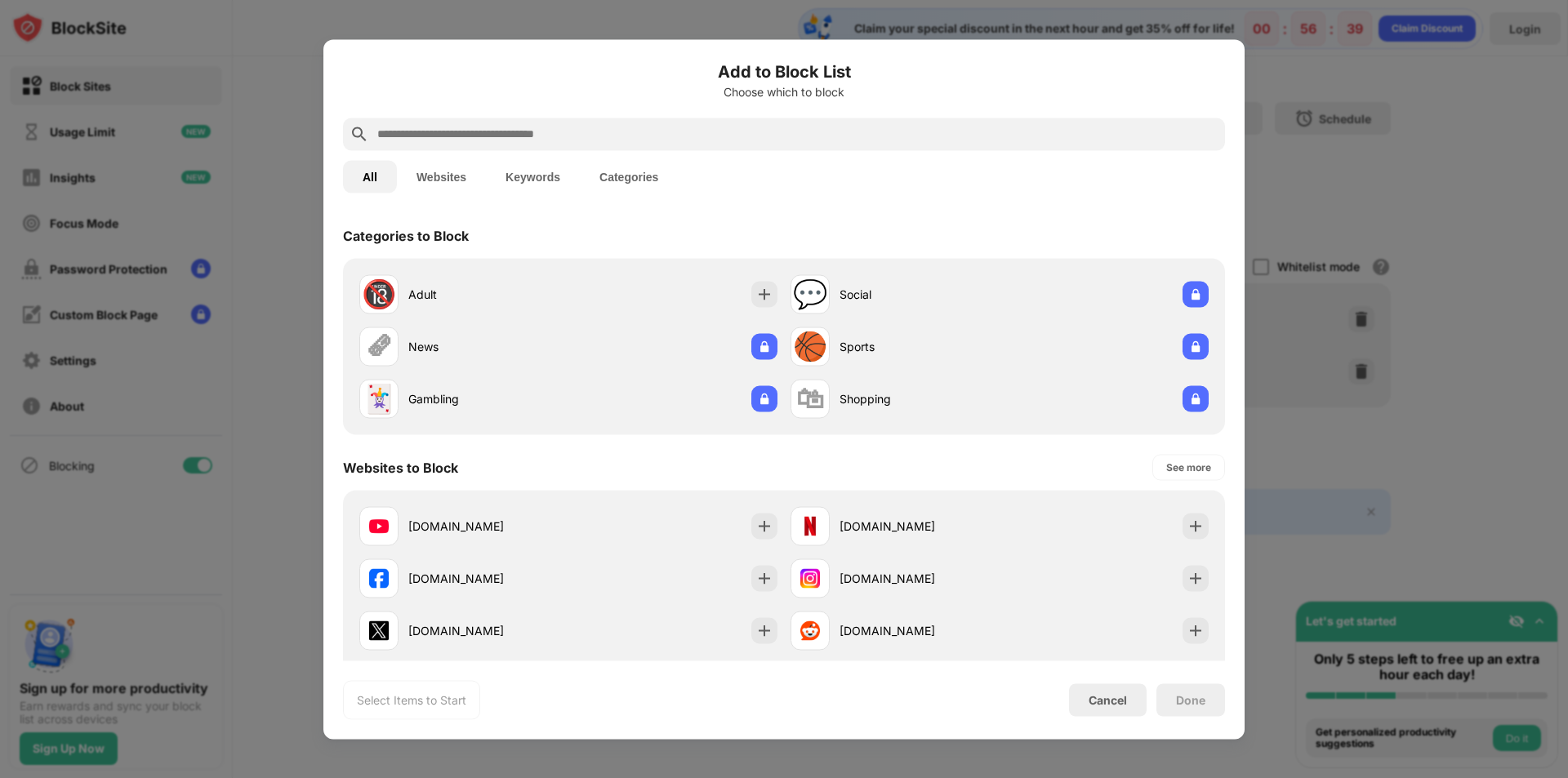
click at [1469, 172] on div at bounding box center [784, 389] width 1568 height 778
